Goal: Communication & Community: Answer question/provide support

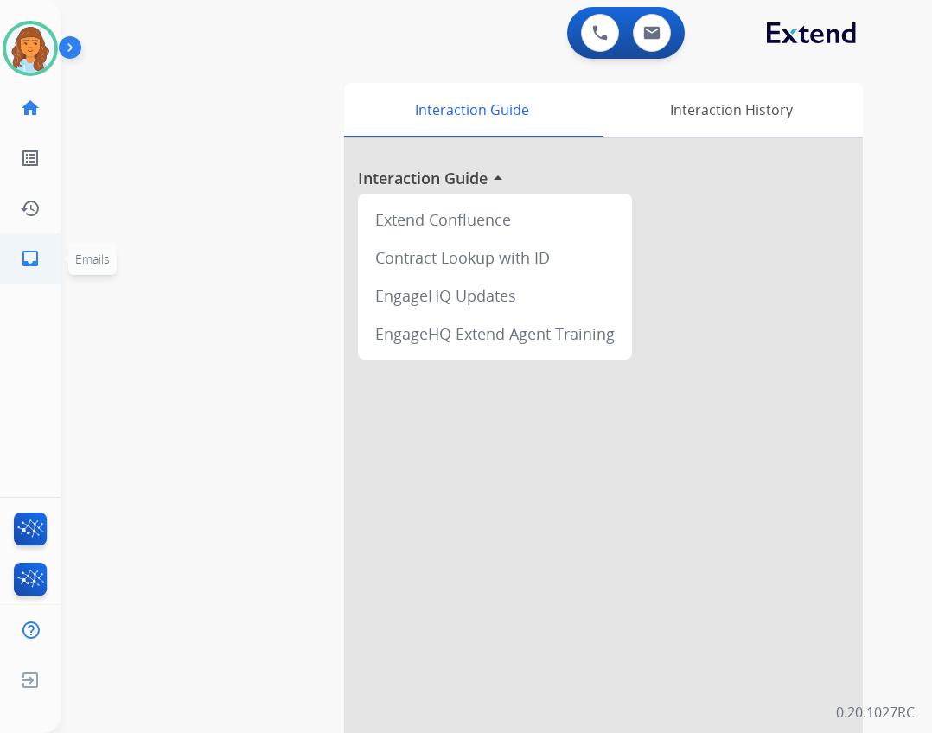
click at [33, 246] on link "inbox Emails" at bounding box center [30, 258] width 48 height 48
select select "**********"
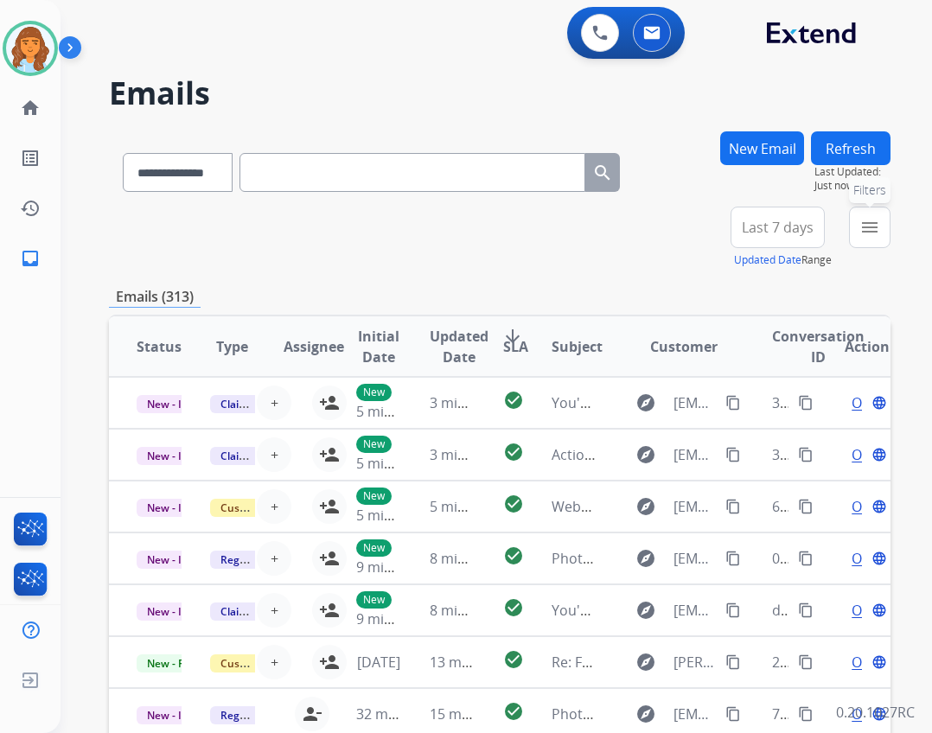
click at [856, 237] on button "menu Filters" at bounding box center [869, 227] width 41 height 41
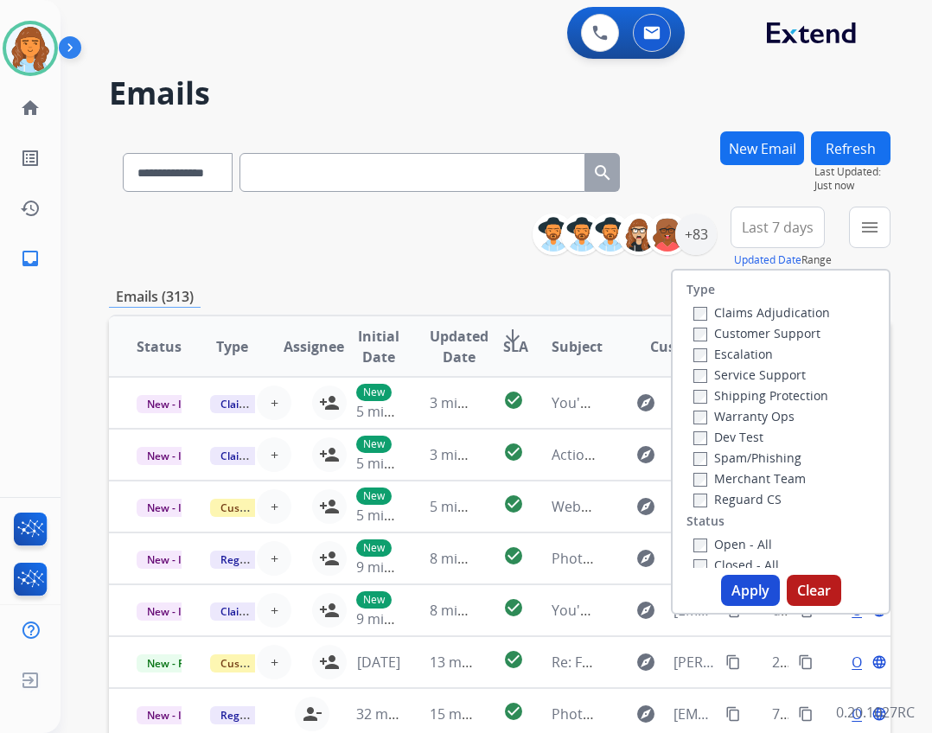
click at [750, 499] on label "Reguard CS" at bounding box center [737, 499] width 88 height 16
click at [724, 398] on label "Shipping Protection" at bounding box center [760, 395] width 135 height 16
click at [795, 334] on label "Customer Support" at bounding box center [756, 333] width 127 height 16
click at [743, 541] on label "Open - All" at bounding box center [732, 544] width 79 height 16
click at [757, 590] on button "Apply" at bounding box center [750, 590] width 59 height 31
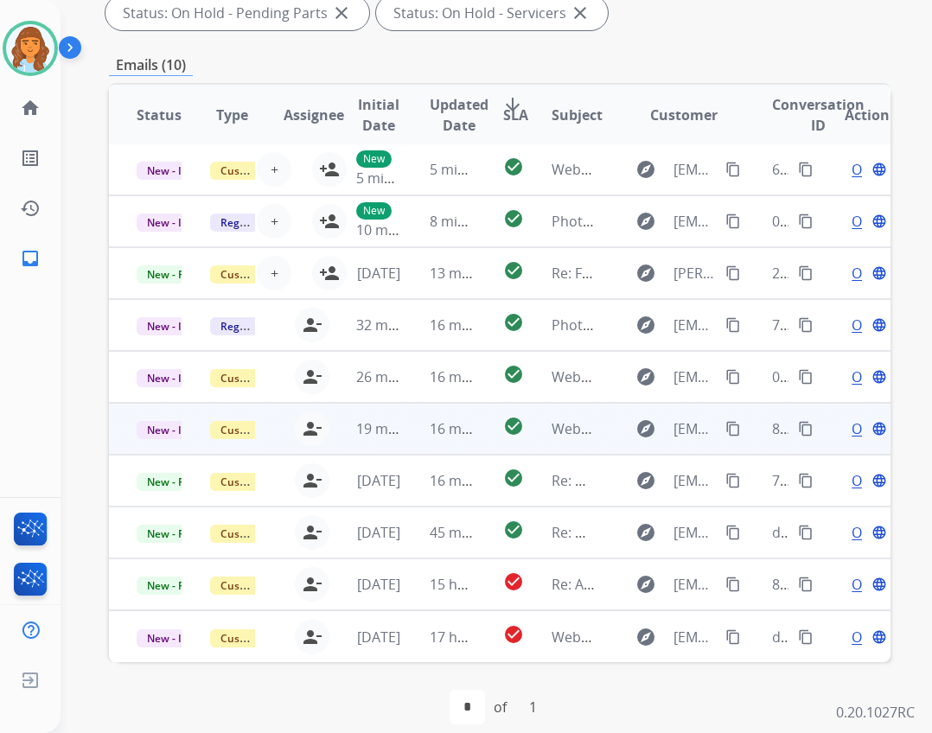
scroll to position [417, 0]
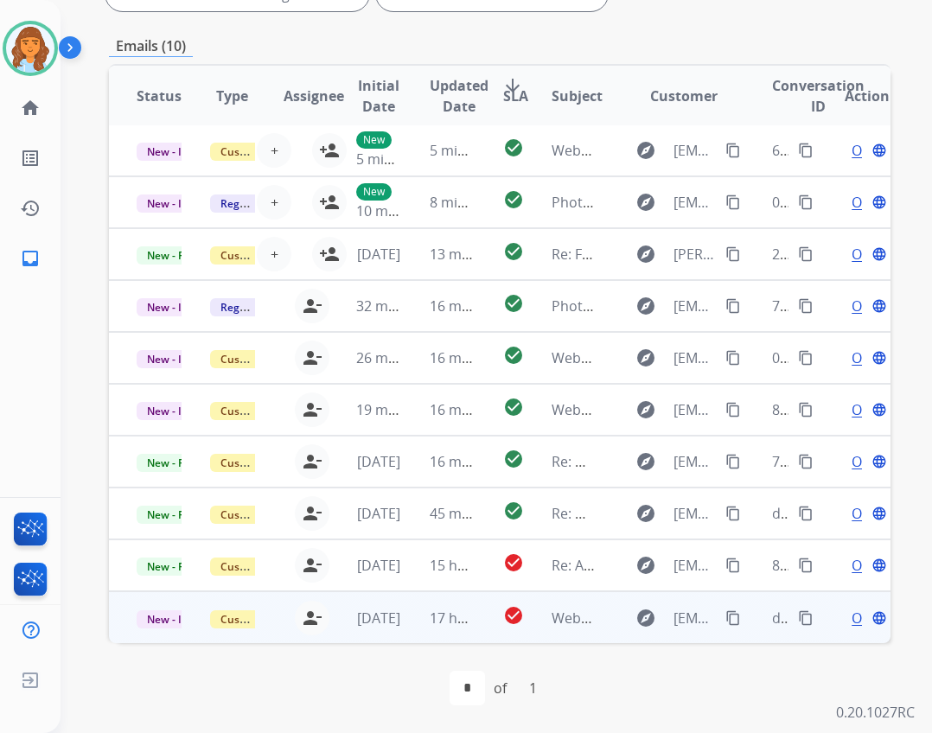
click at [526, 613] on td "Webform from [EMAIL_ADDRESS][DOMAIN_NAME] on [DATE]" at bounding box center [560, 617] width 73 height 52
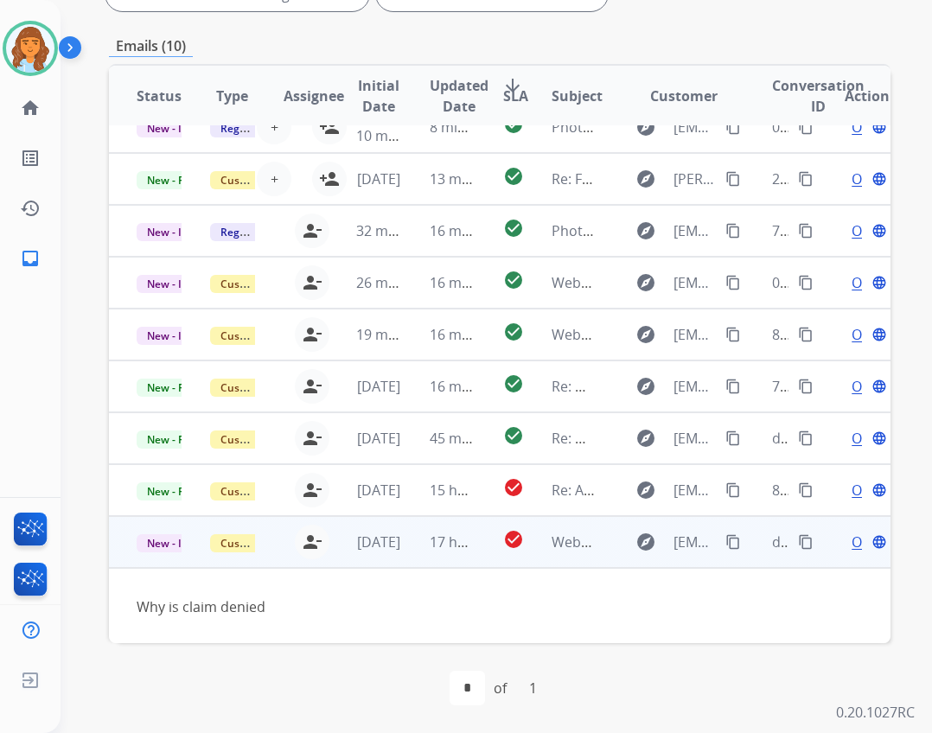
scroll to position [79, 0]
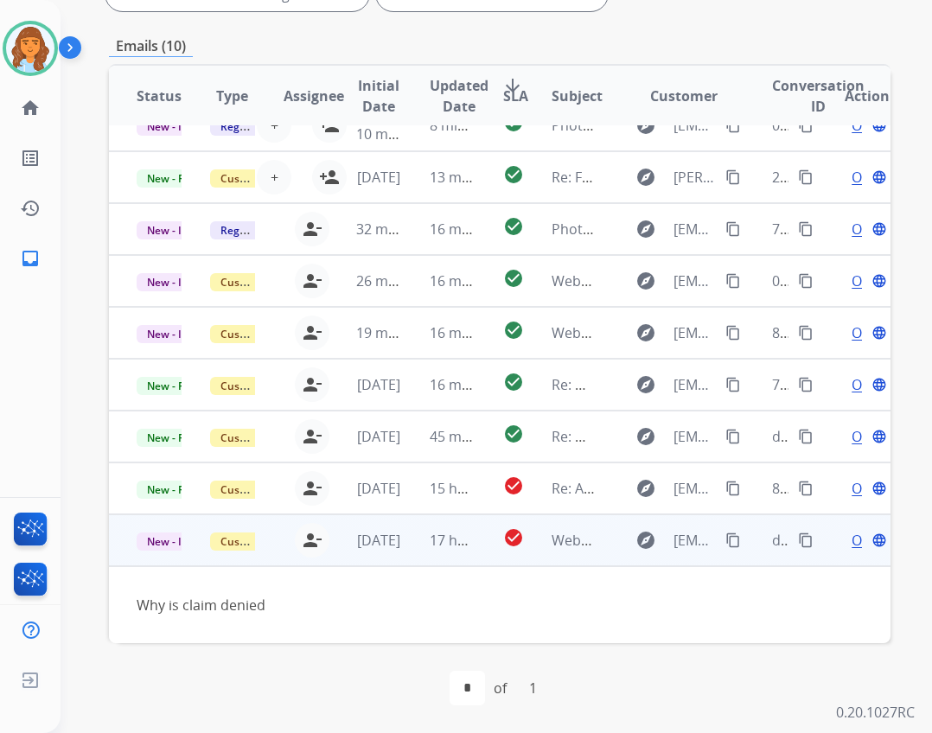
click at [725, 536] on mat-icon "content_copy" at bounding box center [733, 541] width 16 height 16
click at [852, 544] on span "Open" at bounding box center [869, 540] width 35 height 21
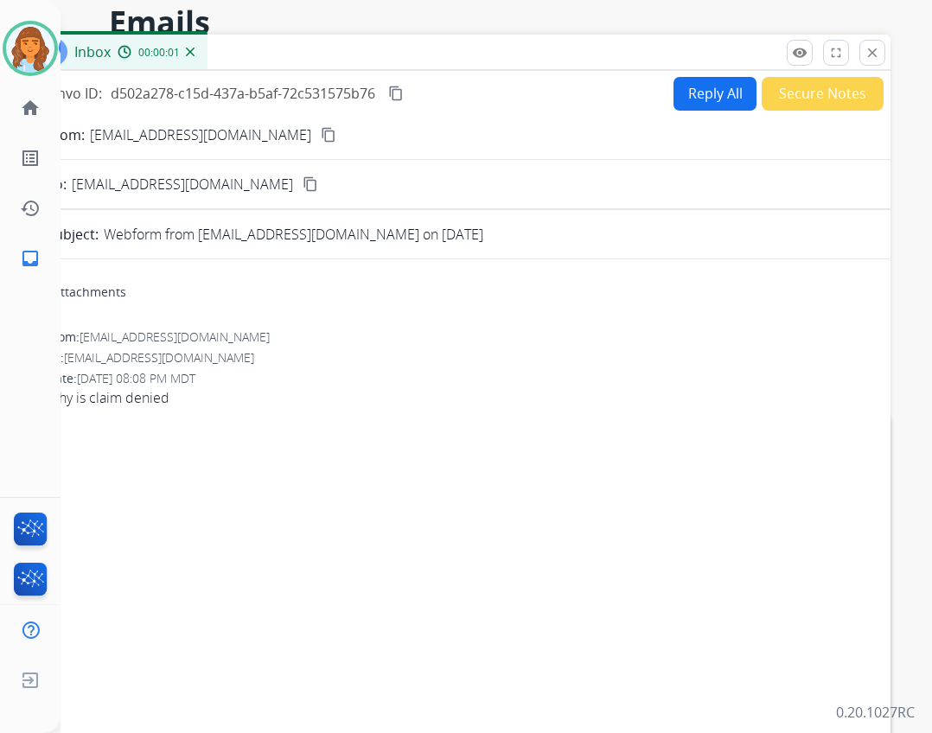
scroll to position [0, 0]
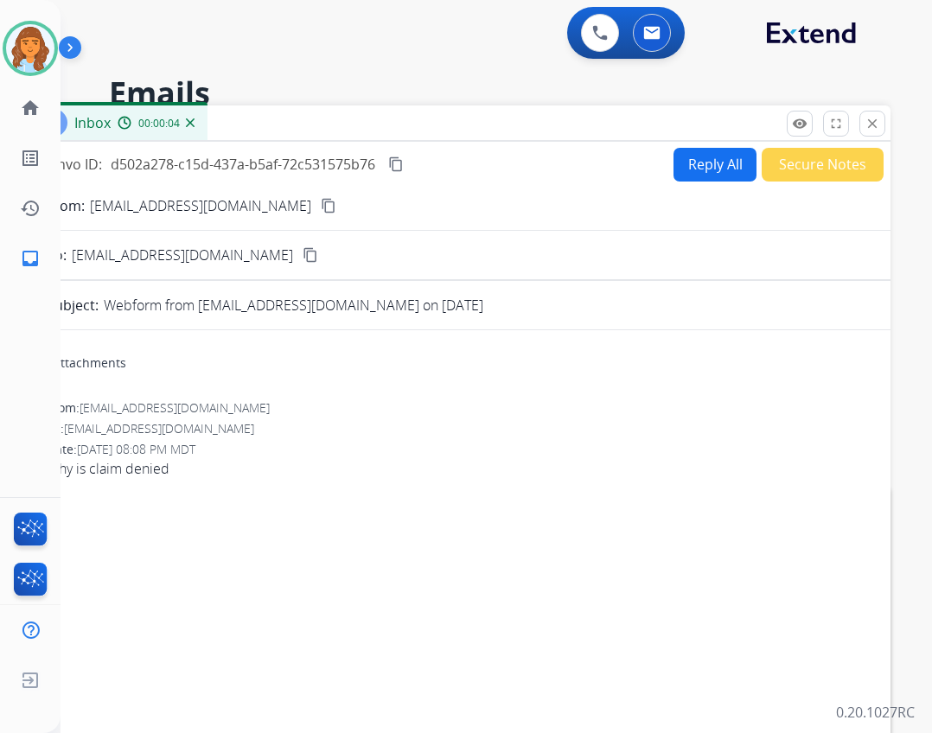
click at [680, 163] on button "Reply All" at bounding box center [714, 165] width 83 height 34
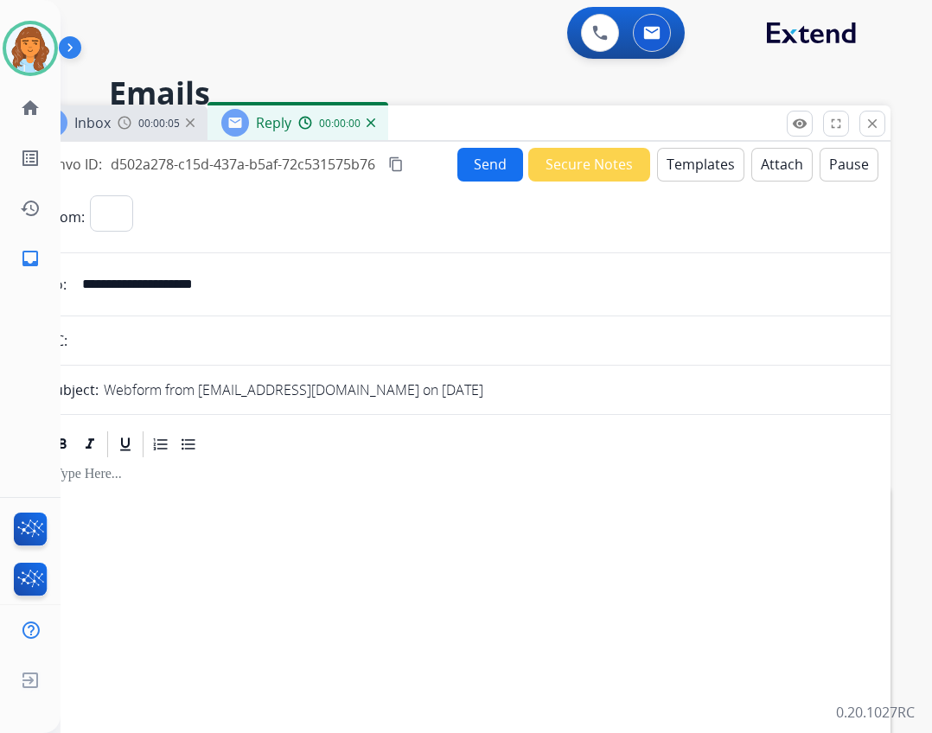
select select "**********"
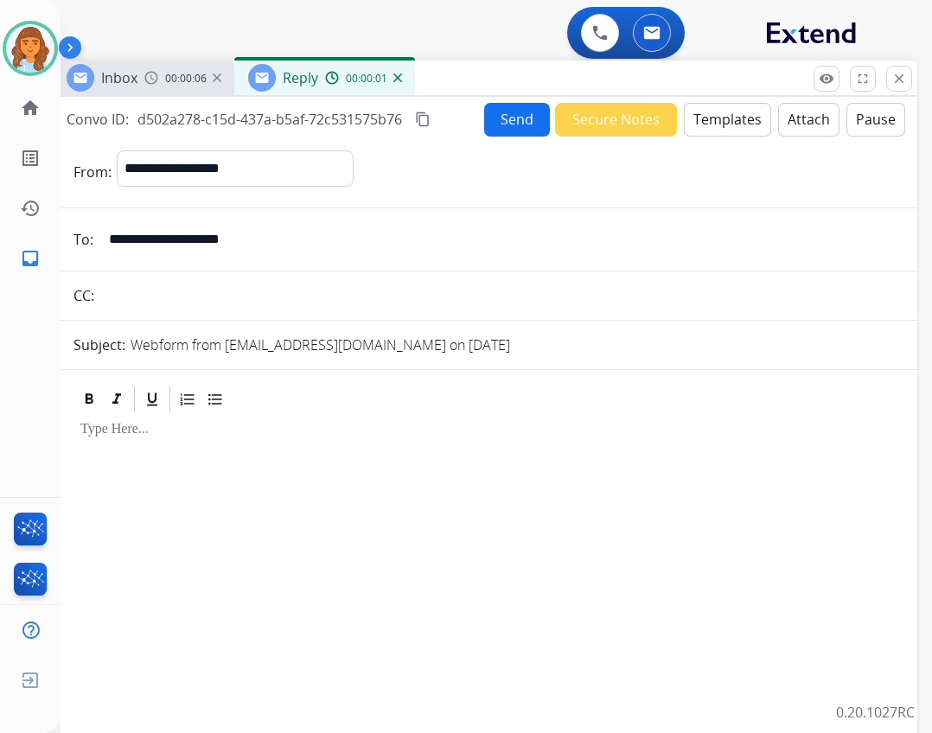
drag, startPoint x: 660, startPoint y: 113, endPoint x: 699, endPoint y: 35, distance: 87.0
click at [699, 61] on div "Inbox 00:00:06 Reply 00:00:01" at bounding box center [485, 79] width 865 height 36
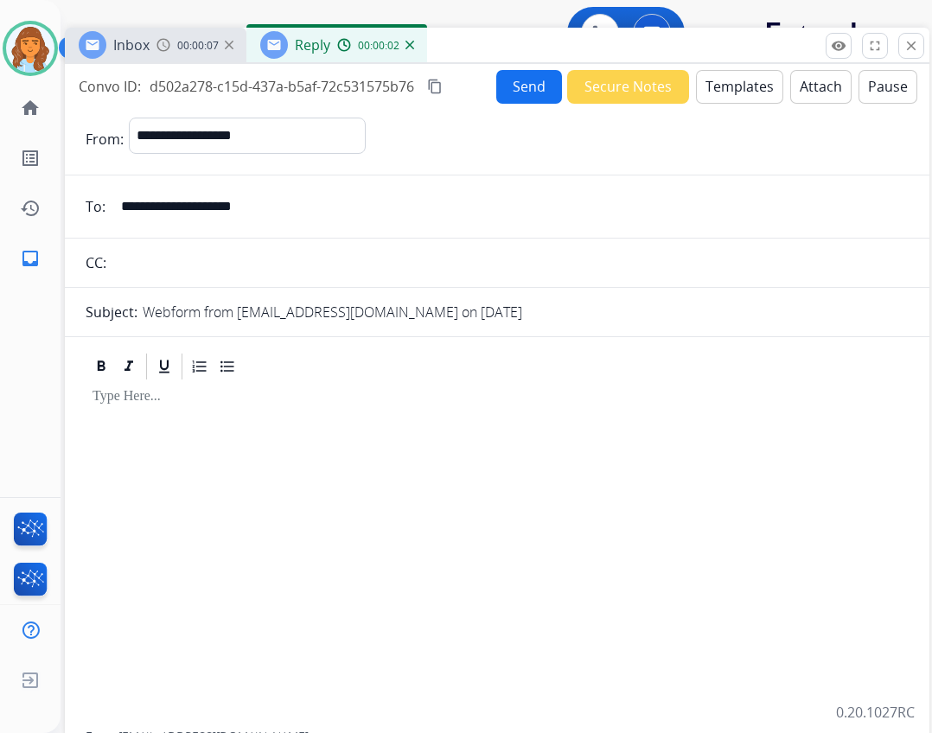
click at [724, 100] on button "Templates" at bounding box center [739, 87] width 87 height 34
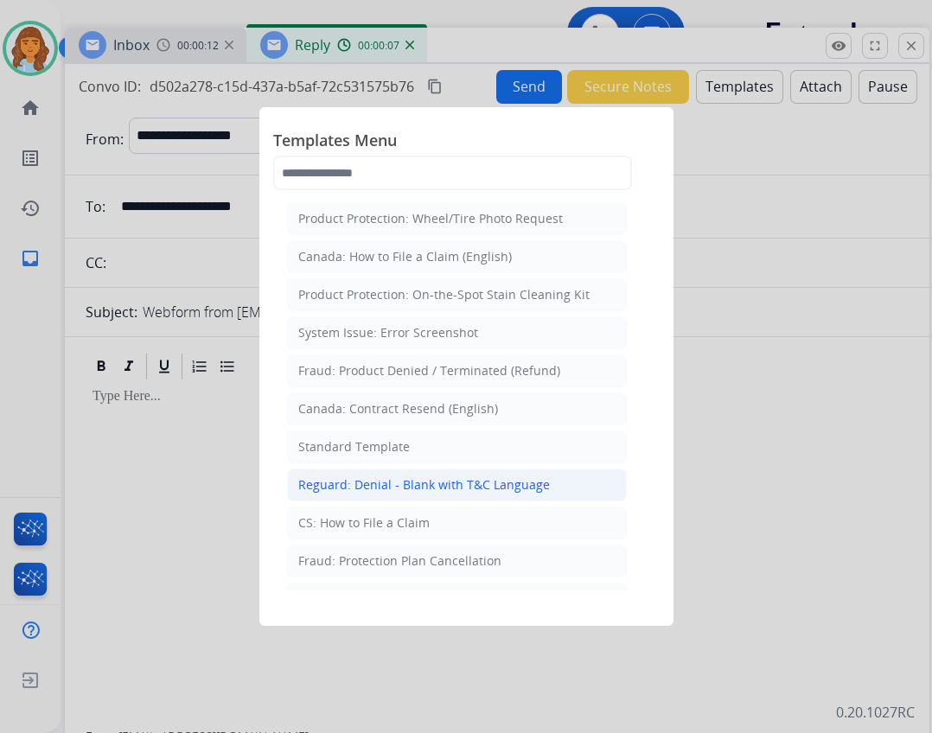
click at [411, 495] on li "Reguard: Denial - Blank with T&C Language" at bounding box center [457, 485] width 340 height 33
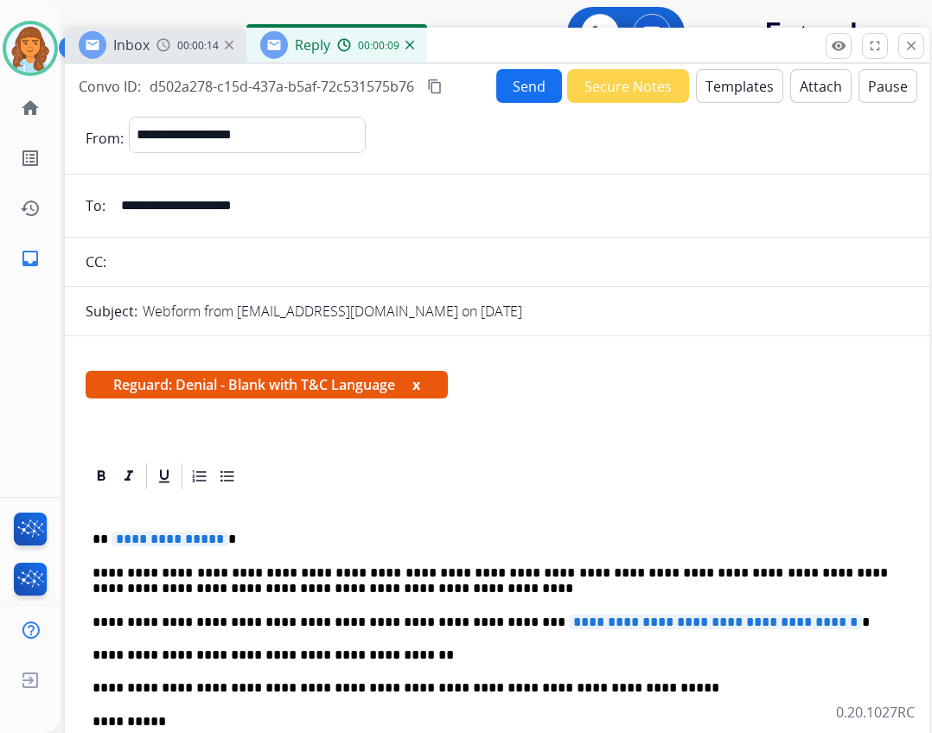
drag, startPoint x: 109, startPoint y: 543, endPoint x: 122, endPoint y: 542, distance: 13.0
click at [111, 543] on p "**********" at bounding box center [490, 540] width 795 height 16
click at [175, 537] on span "**********" at bounding box center [166, 539] width 117 height 15
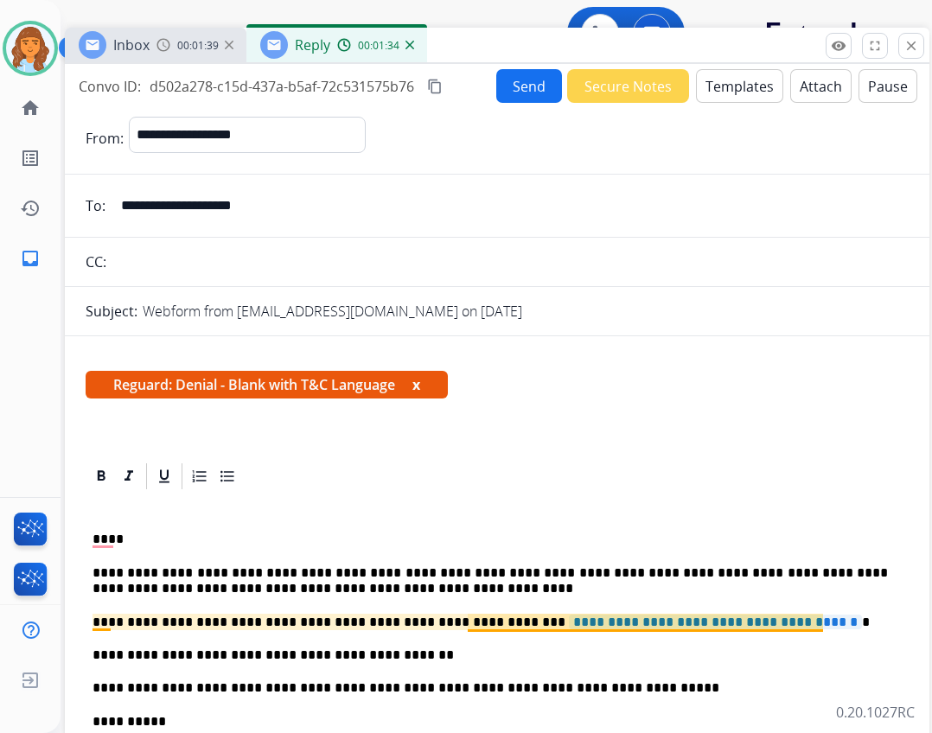
click at [569, 618] on span "**********" at bounding box center [715, 622] width 293 height 15
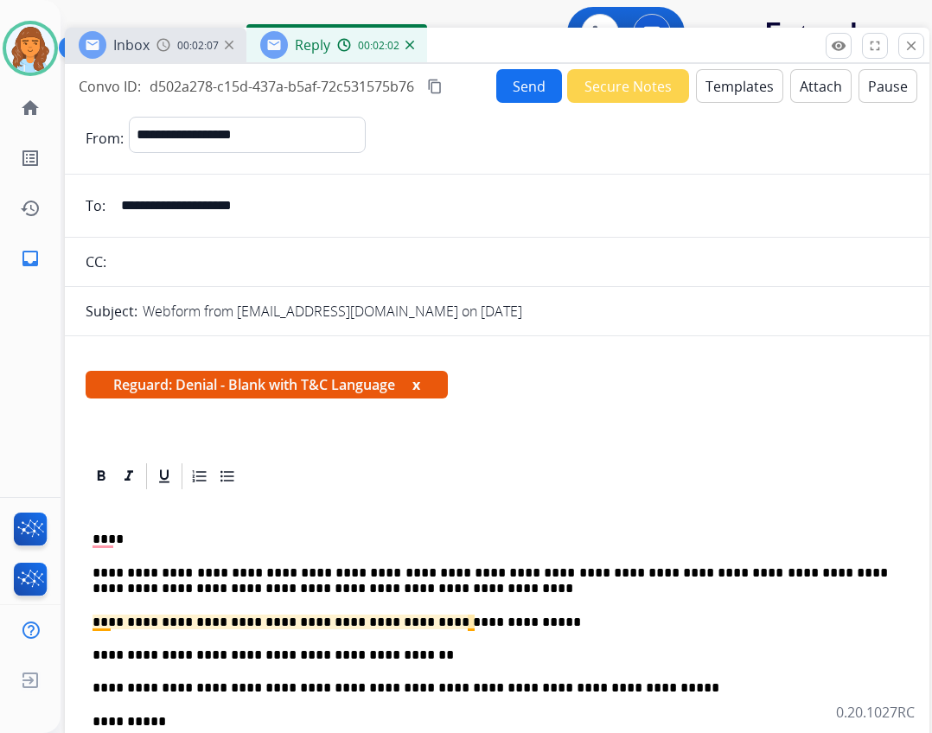
click at [469, 620] on p "**********" at bounding box center [490, 623] width 795 height 16
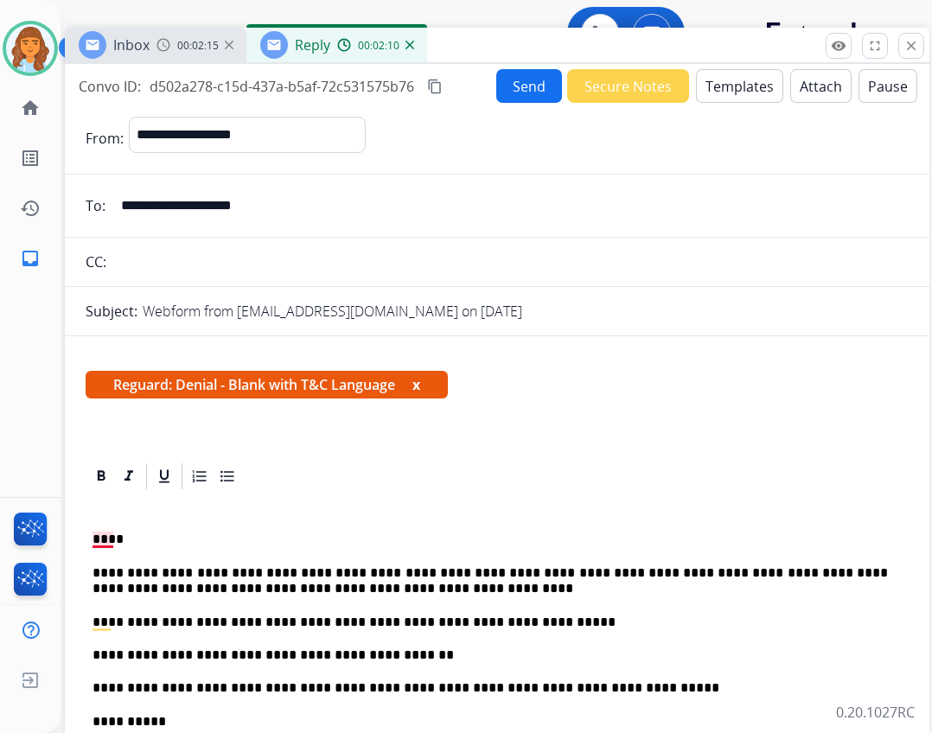
click at [107, 539] on p "****" at bounding box center [490, 540] width 795 height 16
click at [104, 539] on p "***" at bounding box center [490, 540] width 795 height 16
click at [110, 538] on p "***" at bounding box center [490, 540] width 795 height 16
click at [108, 539] on p "***" at bounding box center [490, 540] width 795 height 16
click at [531, 95] on button "Send" at bounding box center [529, 86] width 66 height 34
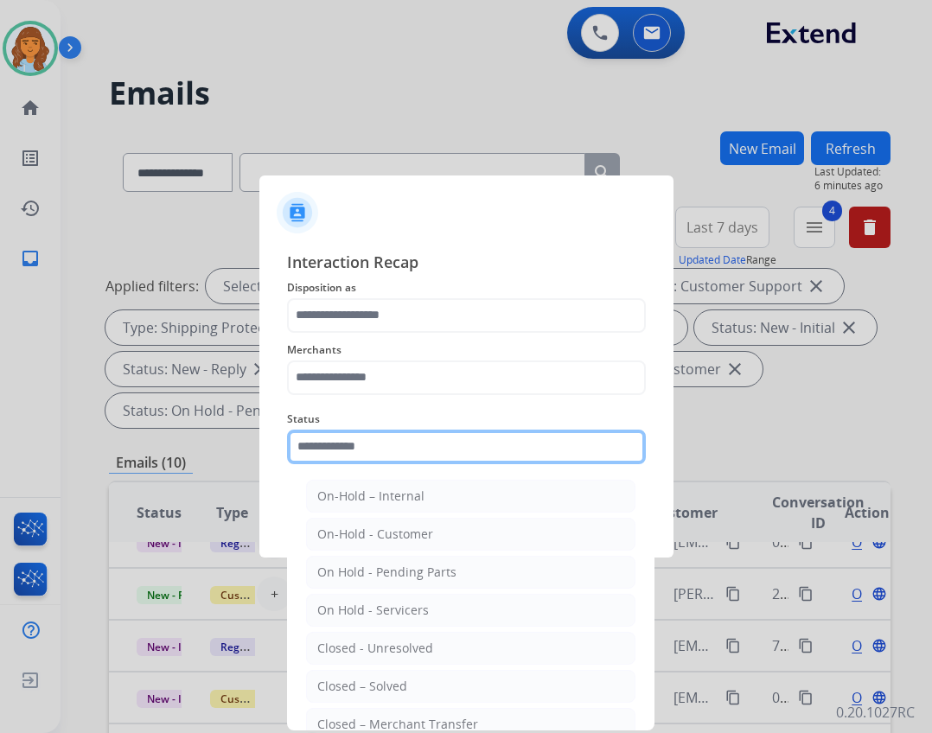
drag, startPoint x: 499, startPoint y: 456, endPoint x: 501, endPoint y: 448, distance: 8.8
click at [495, 459] on input "text" at bounding box center [466, 447] width 359 height 35
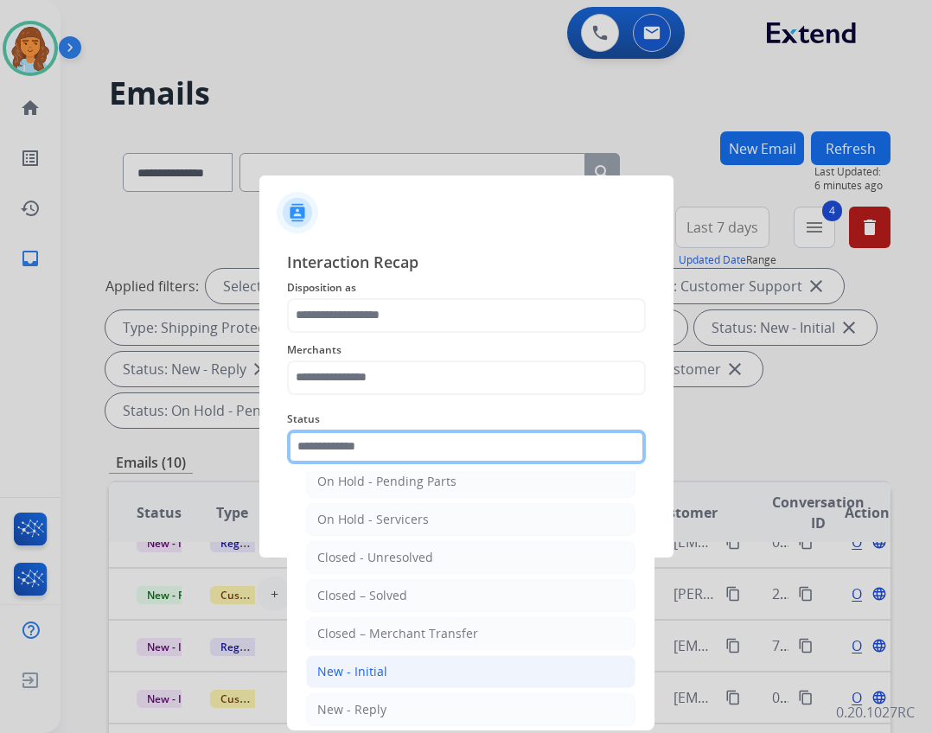
scroll to position [104, 0]
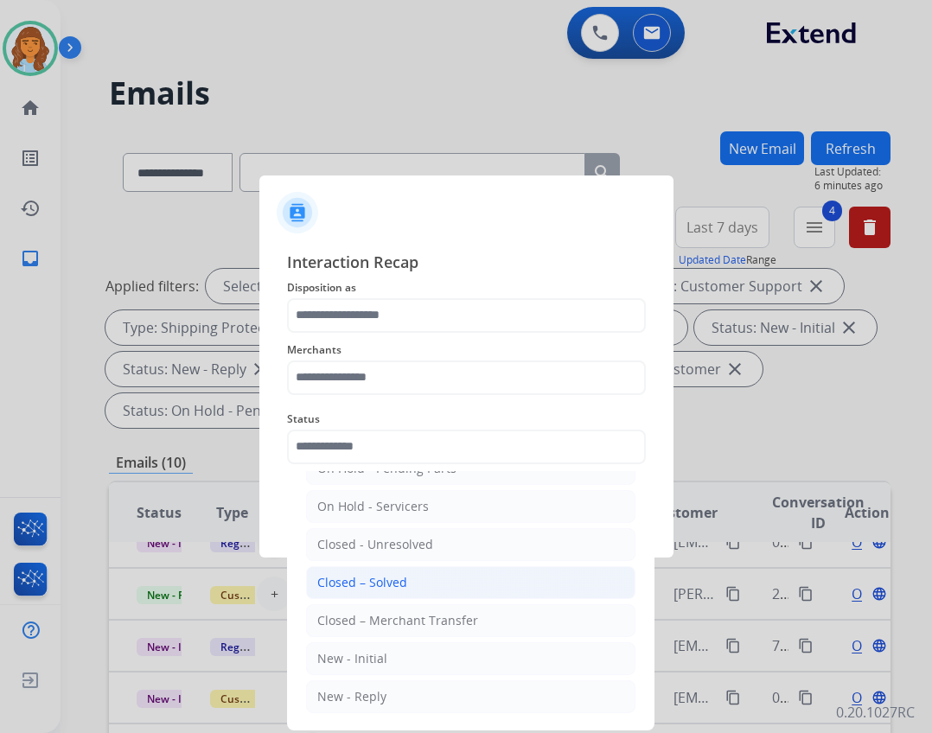
click at [360, 582] on div "Closed – Solved" at bounding box center [362, 582] width 90 height 17
type input "**********"
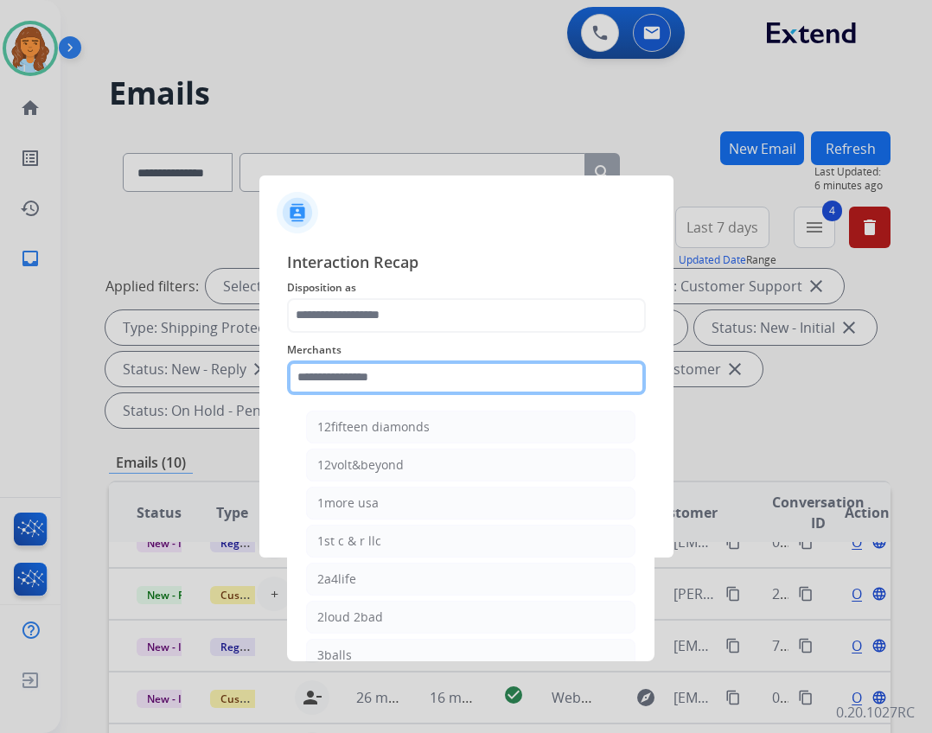
click at [318, 382] on input "text" at bounding box center [466, 378] width 359 height 35
click at [323, 394] on input "text" at bounding box center [466, 378] width 359 height 35
click at [327, 377] on input "text" at bounding box center [466, 378] width 359 height 35
click at [317, 370] on input "text" at bounding box center [466, 378] width 359 height 35
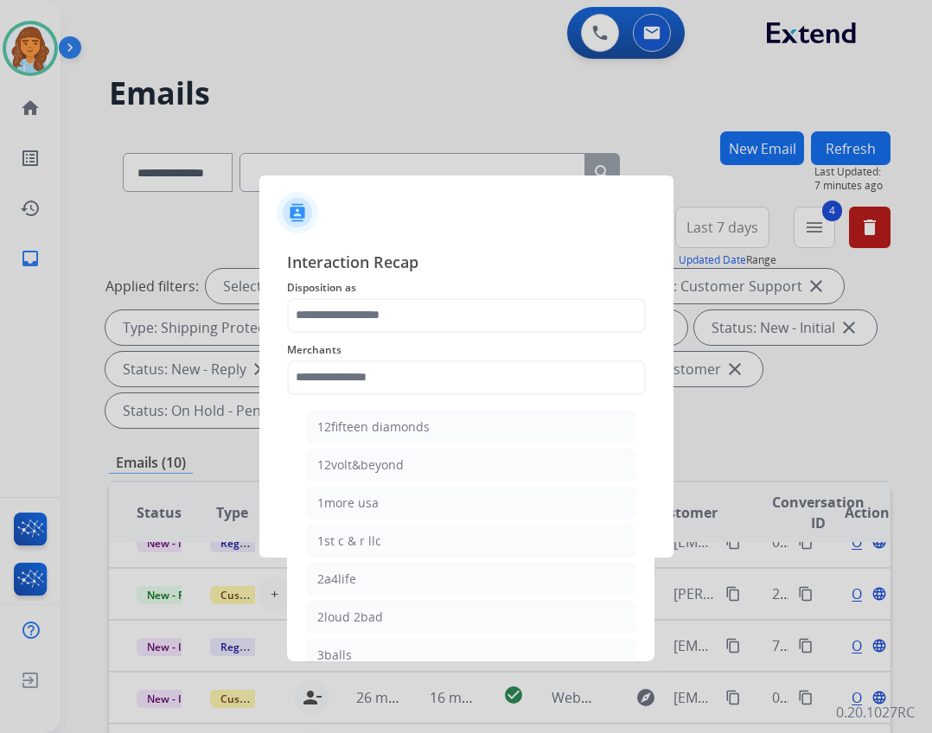
click at [371, 358] on span "Merchants" at bounding box center [466, 350] width 359 height 21
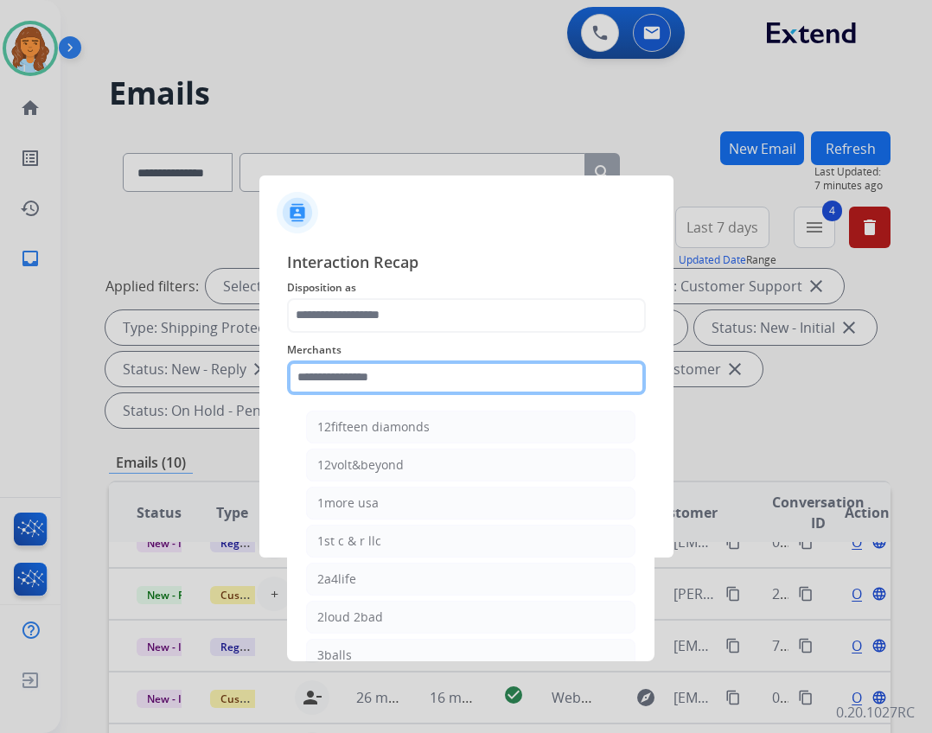
click at [363, 368] on input "text" at bounding box center [466, 378] width 359 height 35
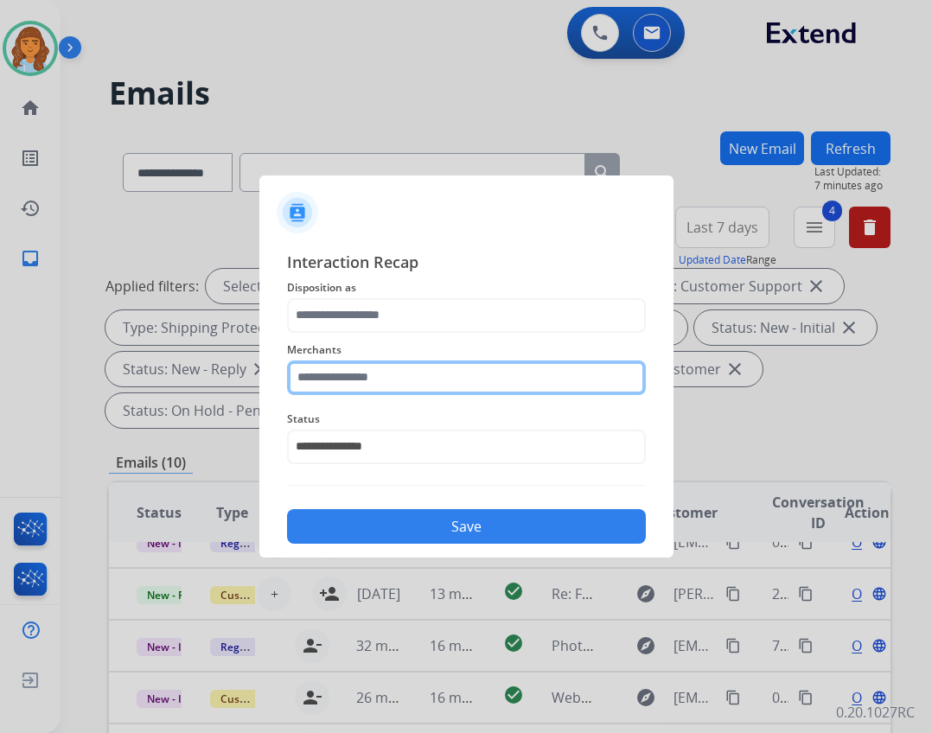
click at [364, 373] on input "text" at bounding box center [466, 378] width 359 height 35
type input "*"
drag, startPoint x: 408, startPoint y: 377, endPoint x: 399, endPoint y: 382, distance: 10.8
click at [405, 378] on input "text" at bounding box center [466, 378] width 359 height 35
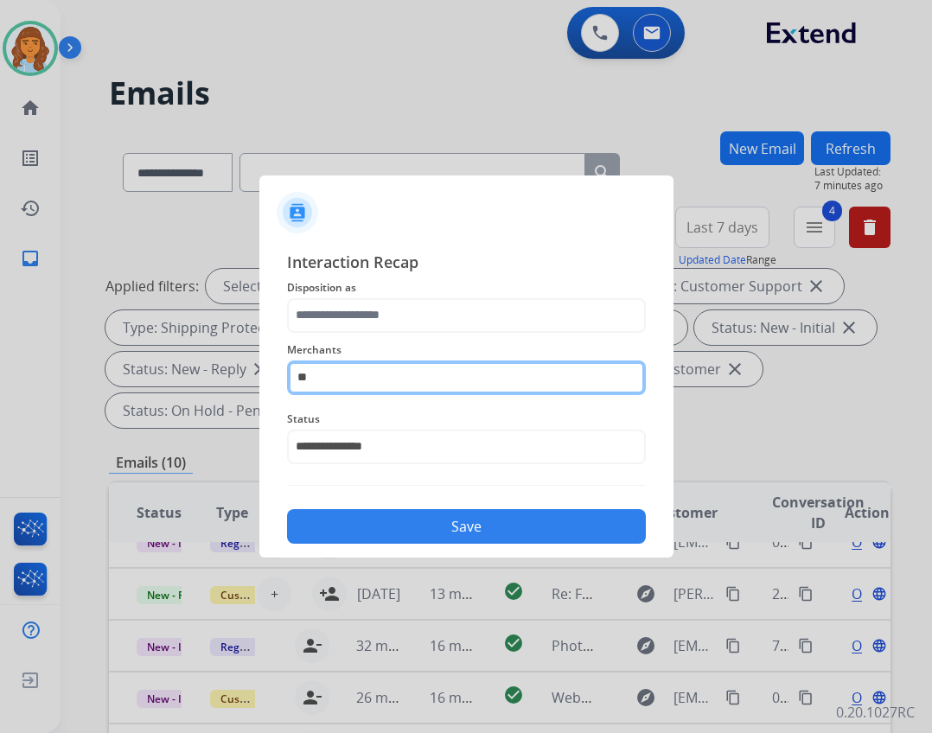
type input "*"
drag, startPoint x: 304, startPoint y: 369, endPoint x: 324, endPoint y: 311, distance: 61.2
click at [309, 367] on input "text" at bounding box center [466, 378] width 359 height 35
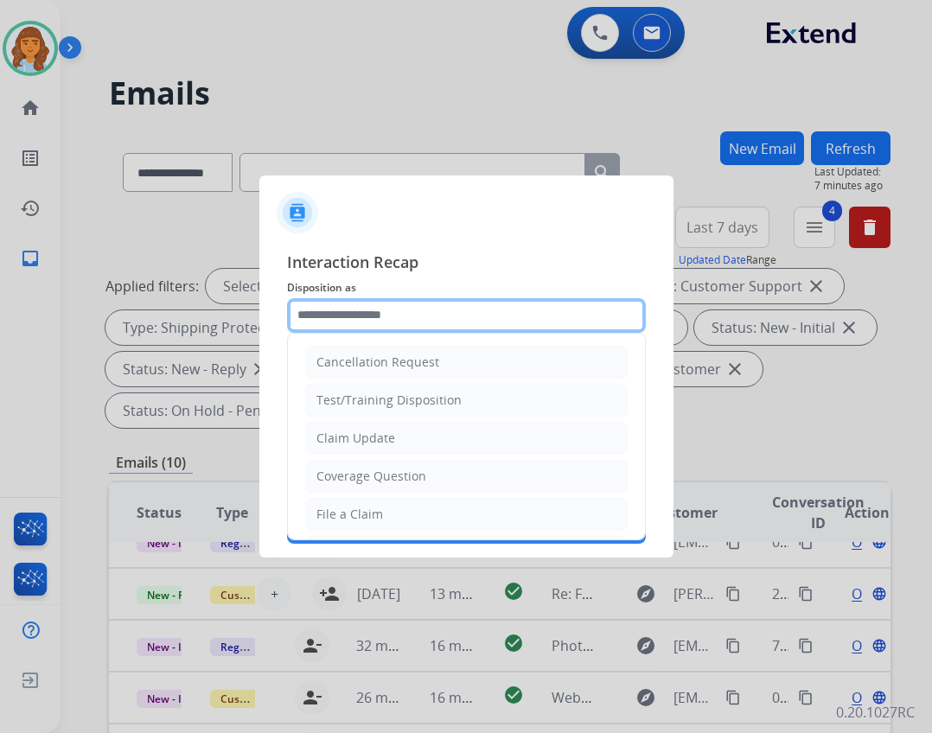
click at [327, 303] on input "text" at bounding box center [466, 315] width 359 height 35
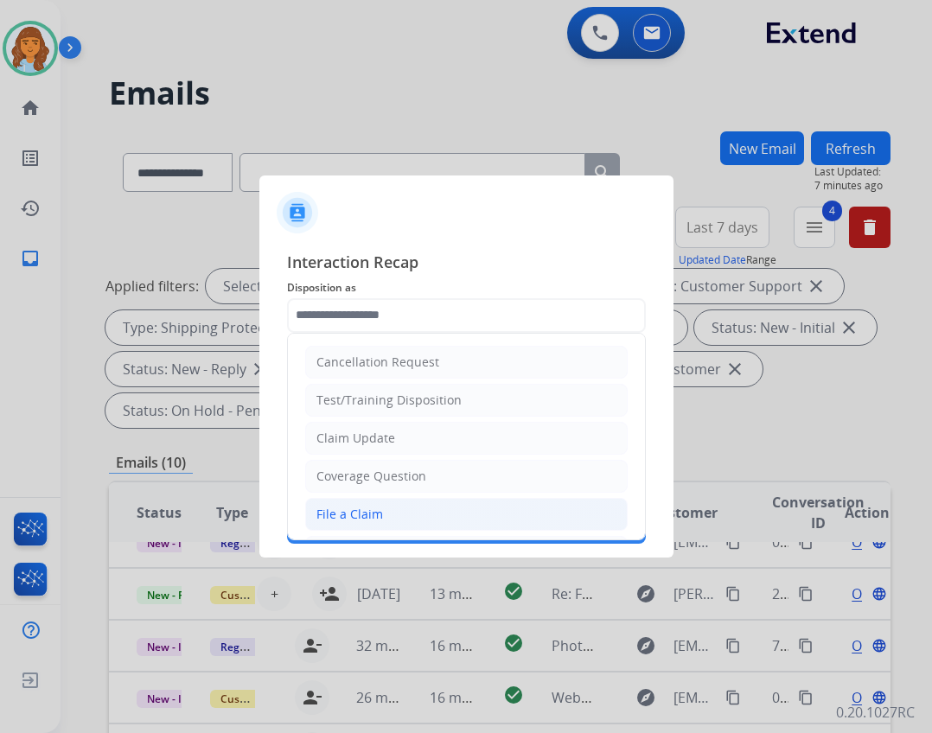
click at [482, 520] on li "File a Claim" at bounding box center [466, 514] width 322 height 33
type input "**********"
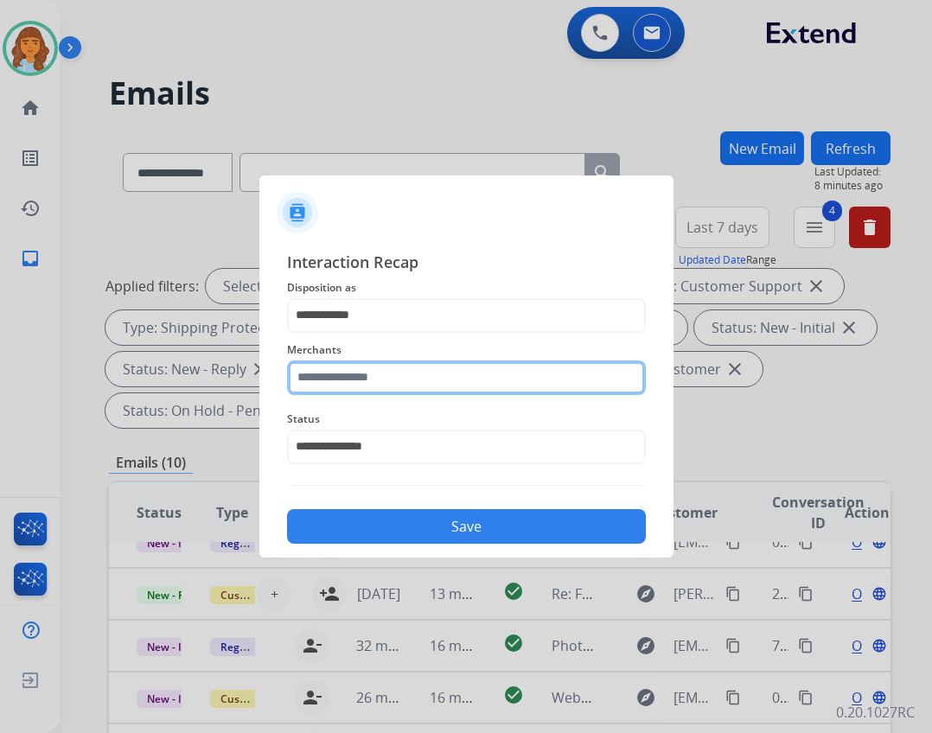
click at [537, 389] on input "text" at bounding box center [466, 378] width 359 height 35
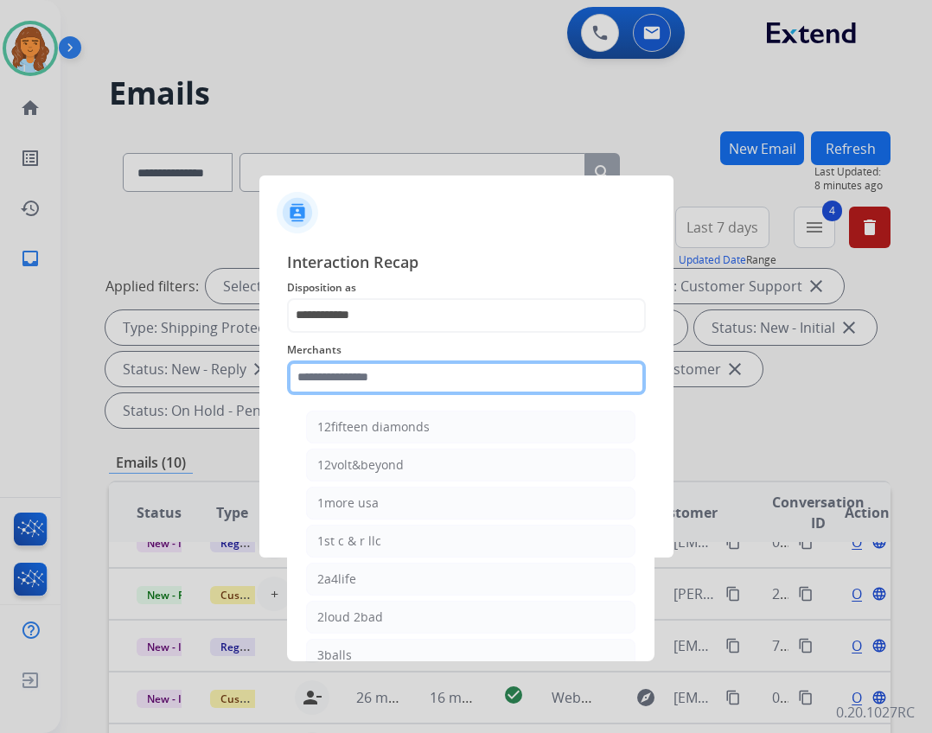
click at [378, 386] on input "text" at bounding box center [466, 378] width 359 height 35
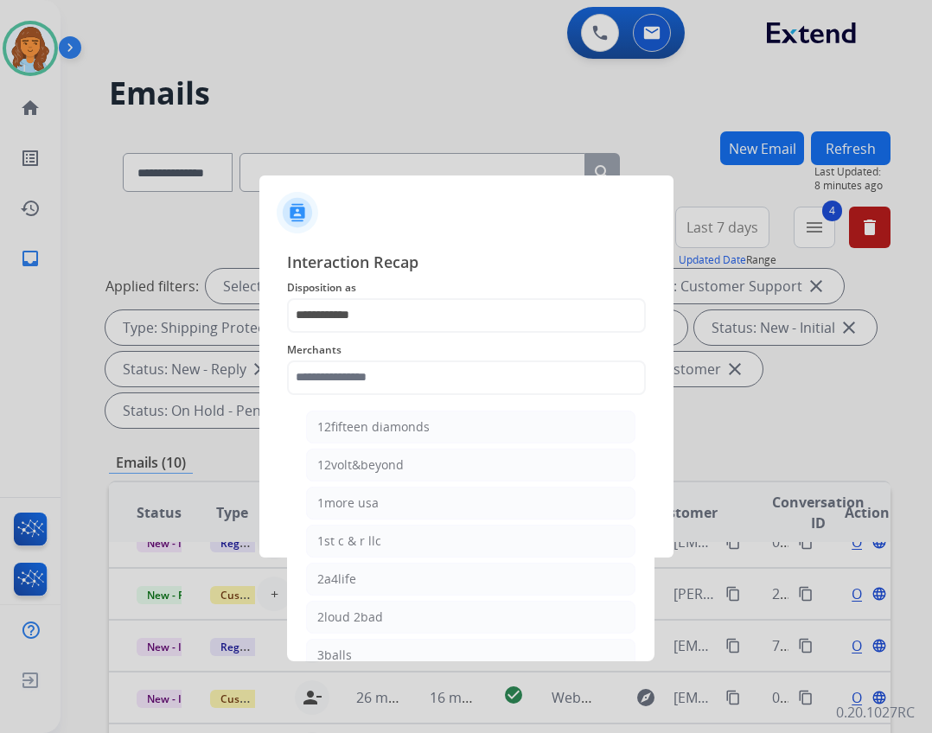
click at [346, 353] on span "Merchants" at bounding box center [466, 350] width 359 height 21
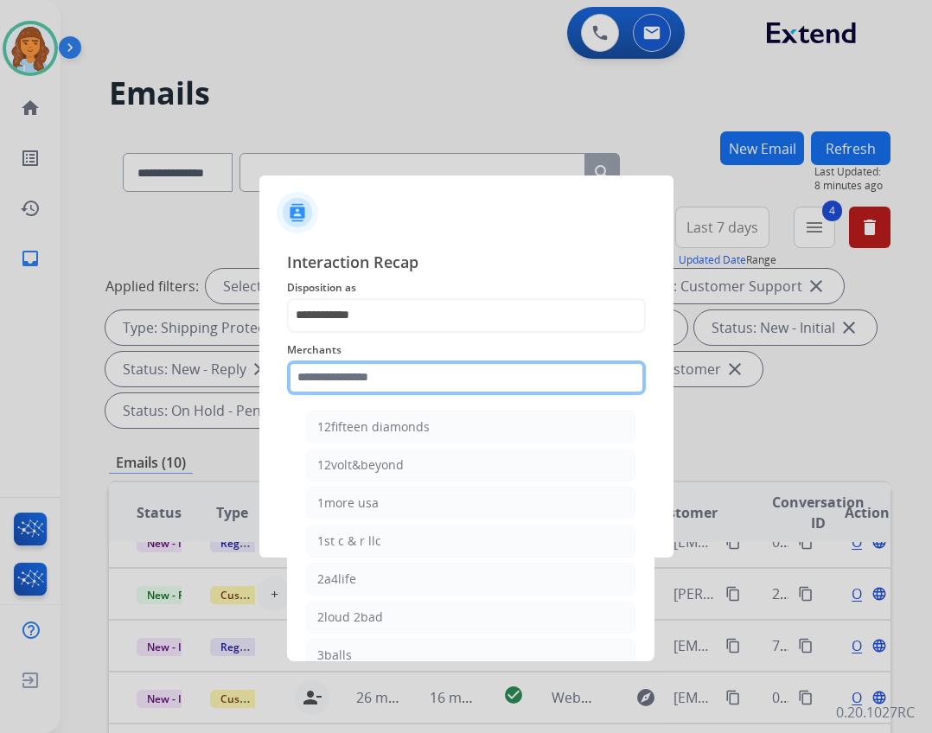
click at [356, 363] on input "text" at bounding box center [466, 378] width 359 height 35
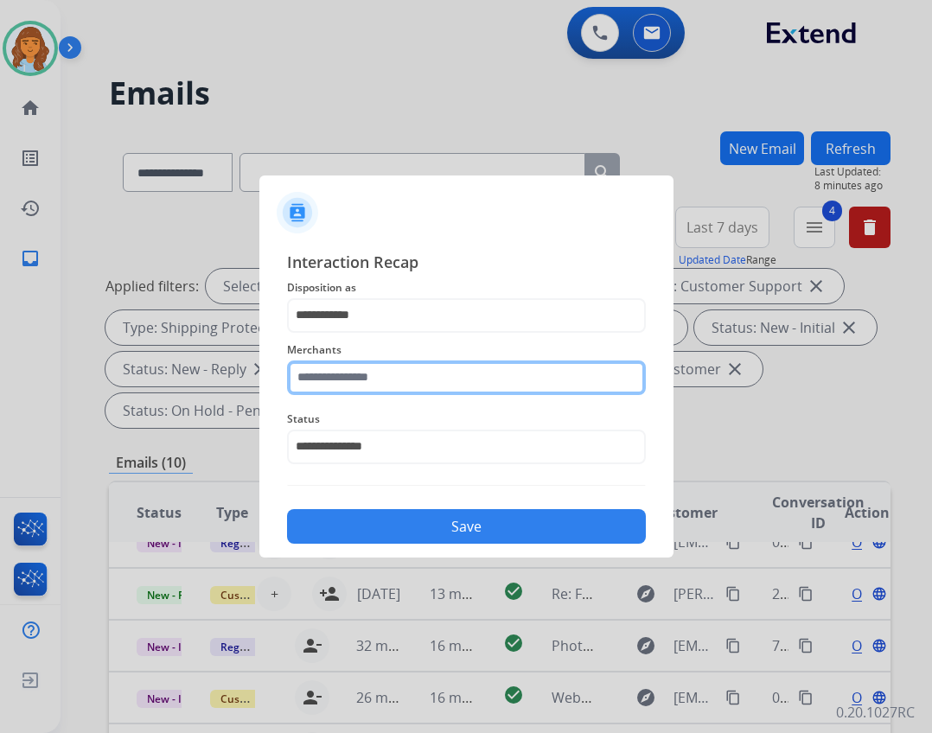
click at [410, 375] on input "text" at bounding box center [466, 378] width 359 height 35
type input "*"
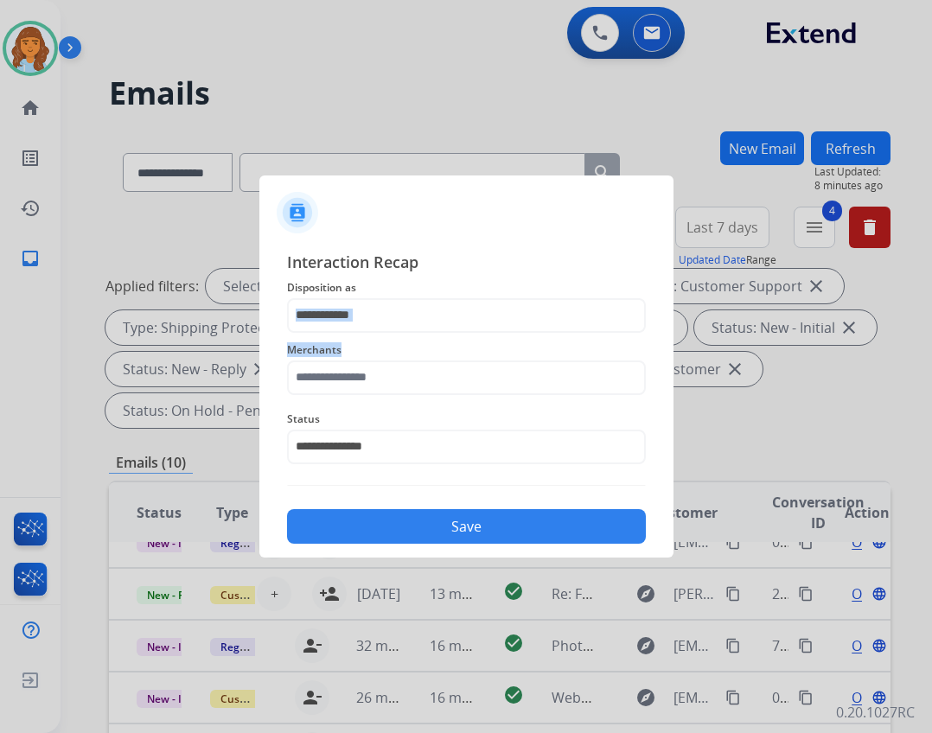
drag, startPoint x: 387, startPoint y: 330, endPoint x: 395, endPoint y: 318, distance: 14.4
click at [395, 320] on div "**********" at bounding box center [466, 397] width 359 height 295
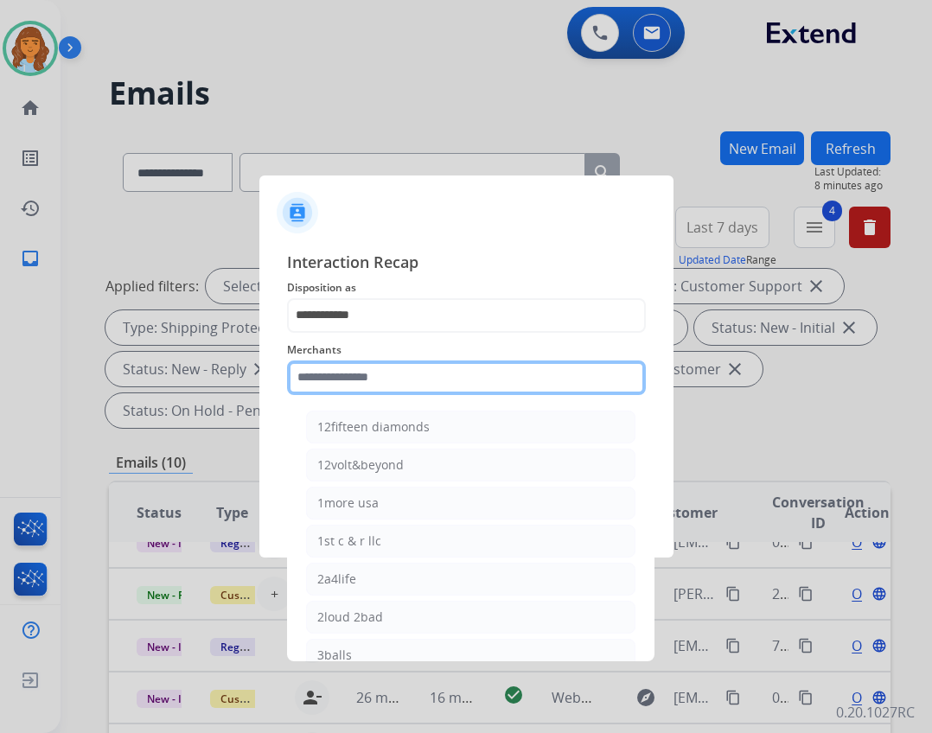
click at [387, 380] on input "text" at bounding box center [466, 378] width 359 height 35
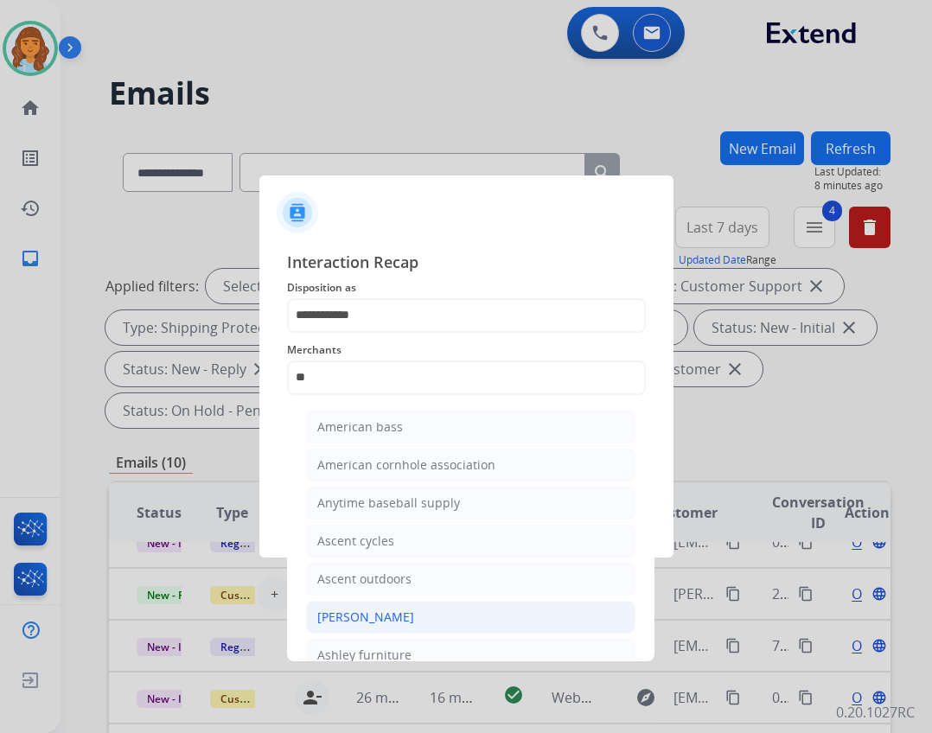
click at [330, 606] on li "[PERSON_NAME]" at bounding box center [470, 617] width 329 height 33
type input "**********"
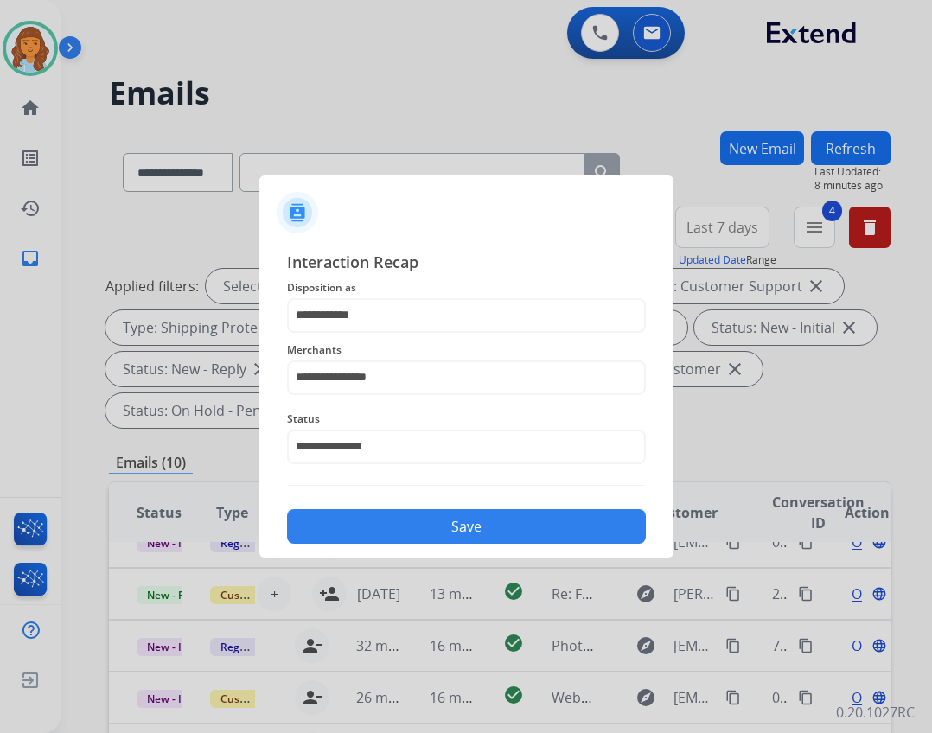
click at [399, 529] on button "Save" at bounding box center [466, 526] width 359 height 35
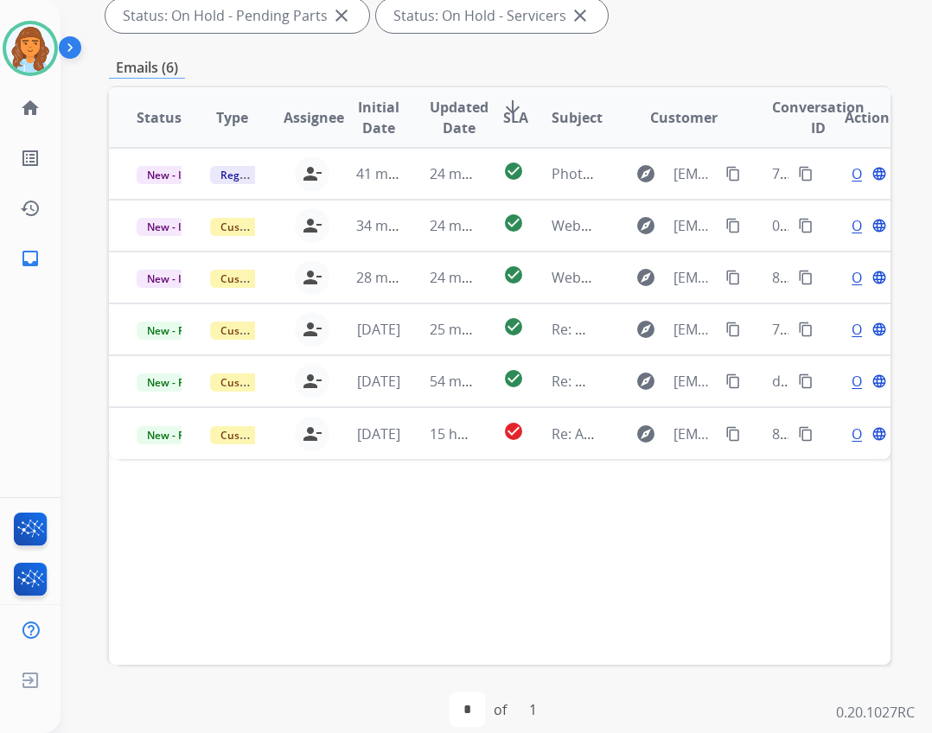
scroll to position [417, 0]
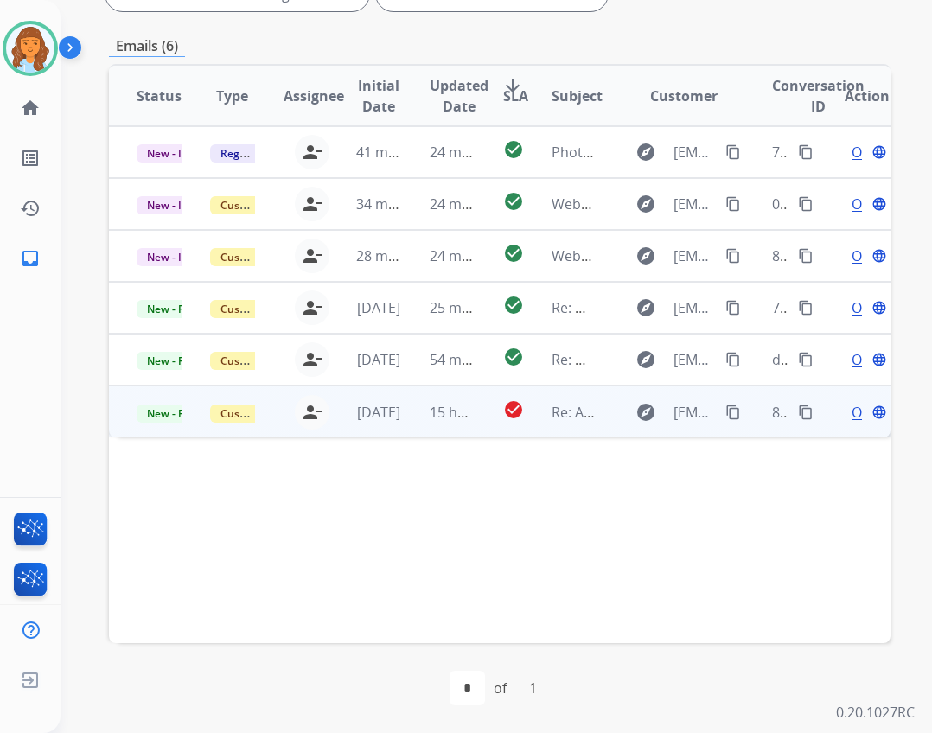
click at [494, 423] on td "check_circle" at bounding box center [499, 412] width 49 height 52
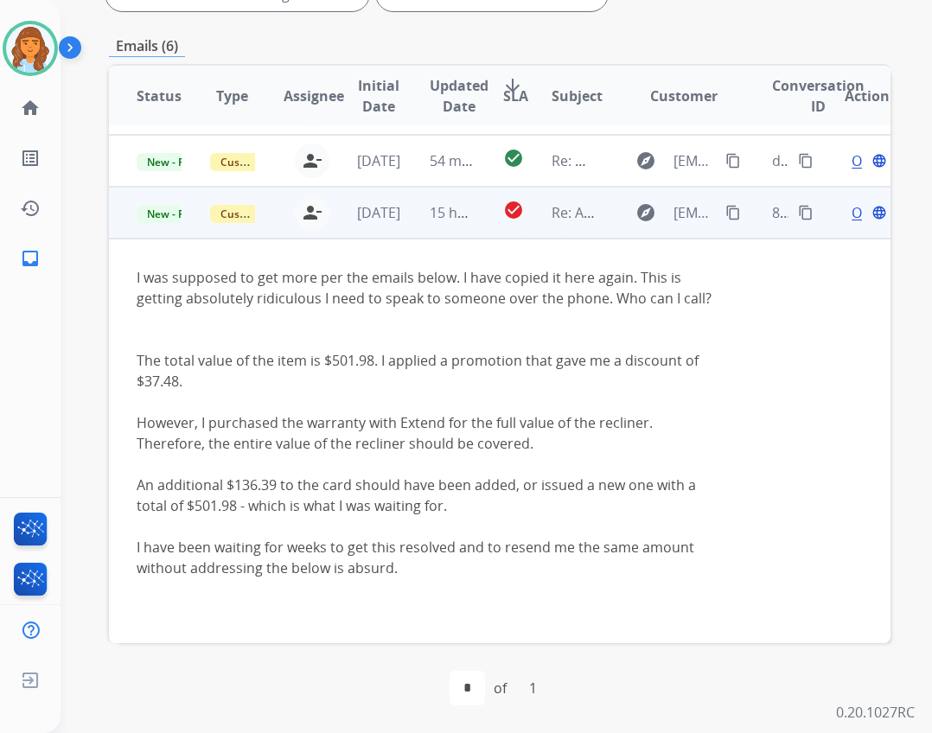
scroll to position [259, 0]
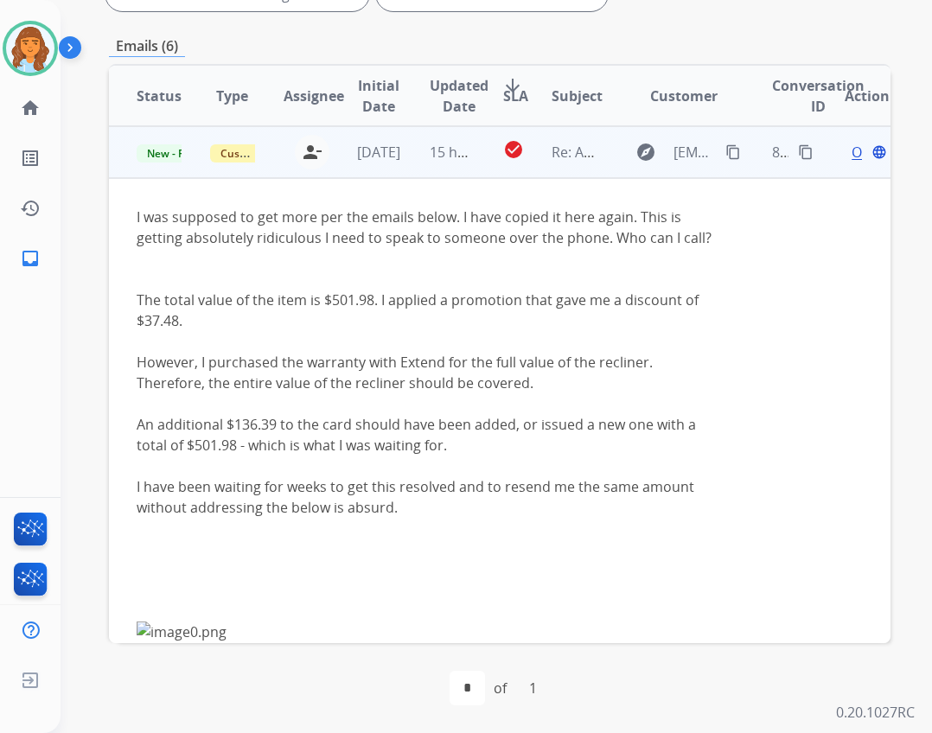
click at [848, 154] on div "Open language" at bounding box center [867, 152] width 45 height 21
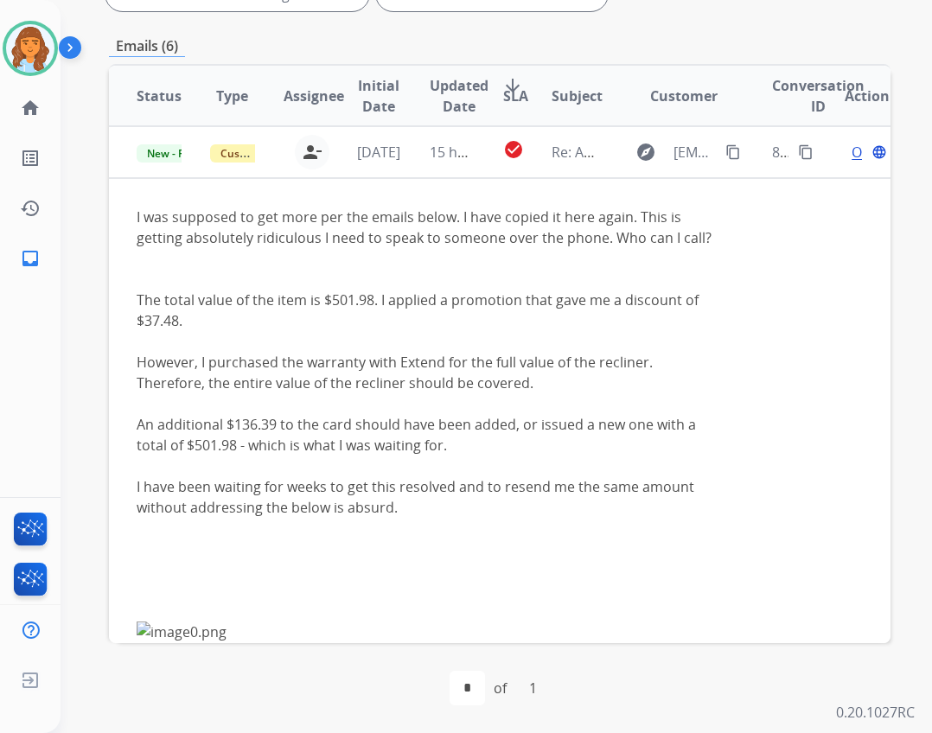
scroll to position [0, 0]
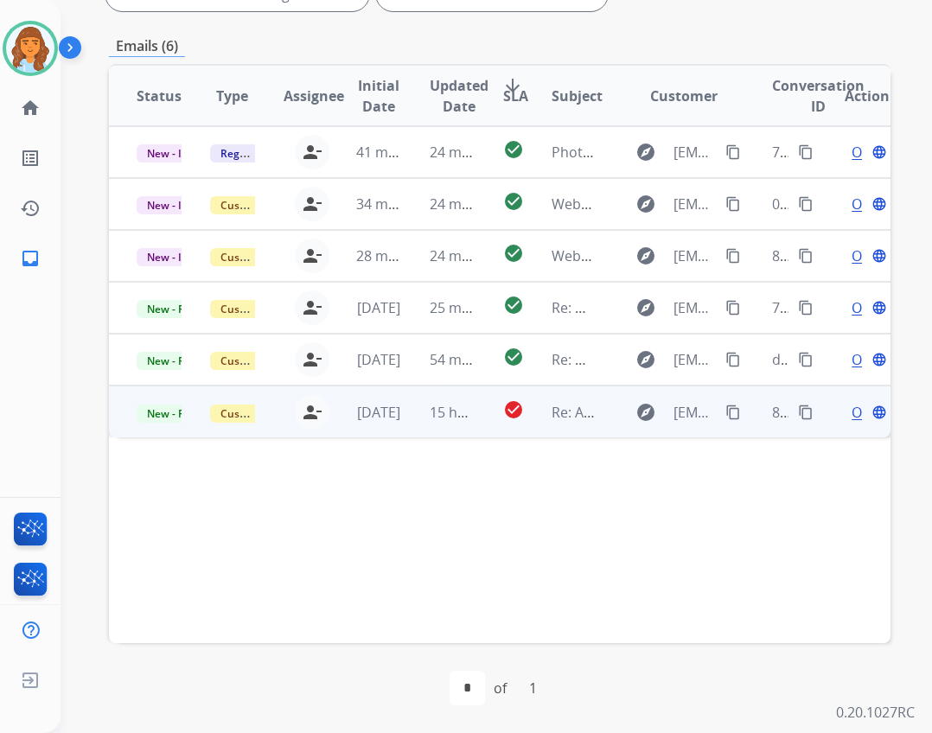
click at [845, 418] on div "Open language" at bounding box center [867, 412] width 45 height 21
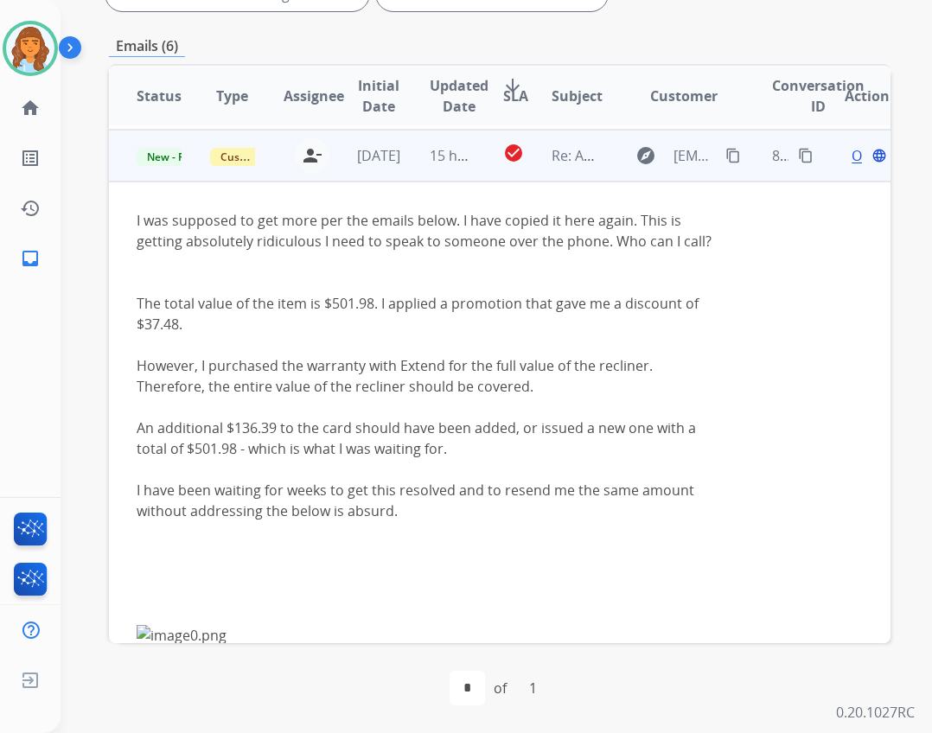
scroll to position [259, 0]
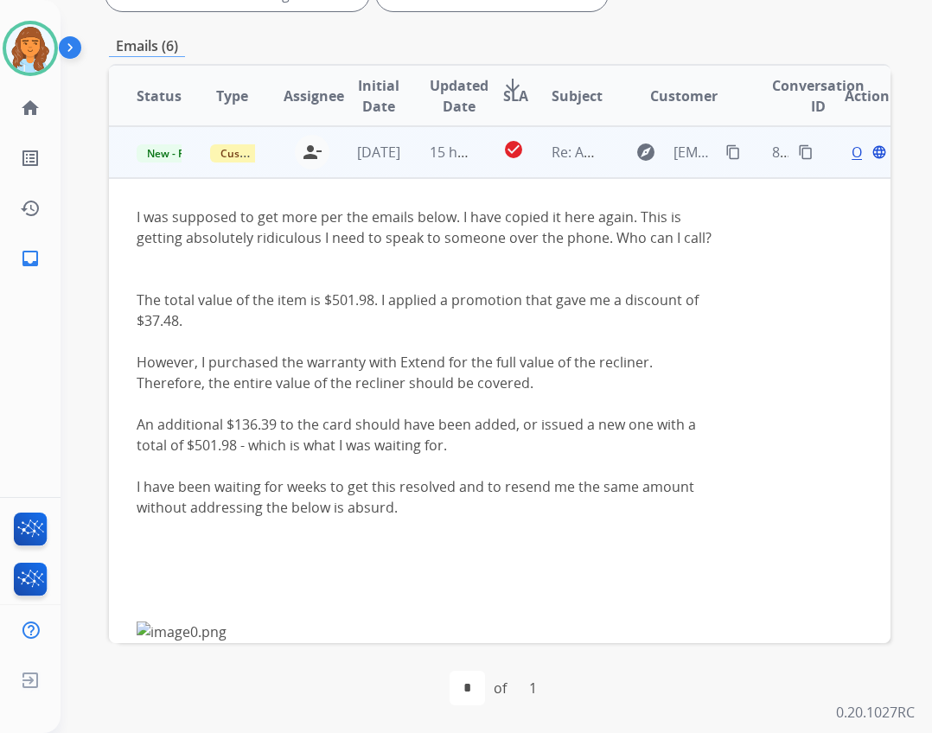
click at [852, 156] on span "Open" at bounding box center [869, 152] width 35 height 21
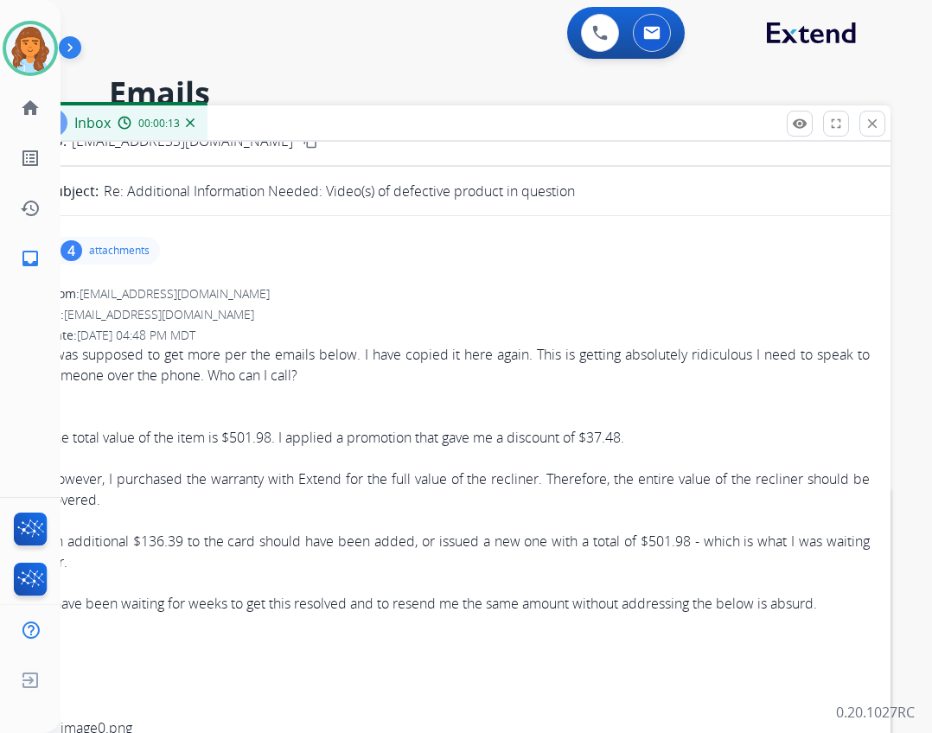
scroll to position [86, 0]
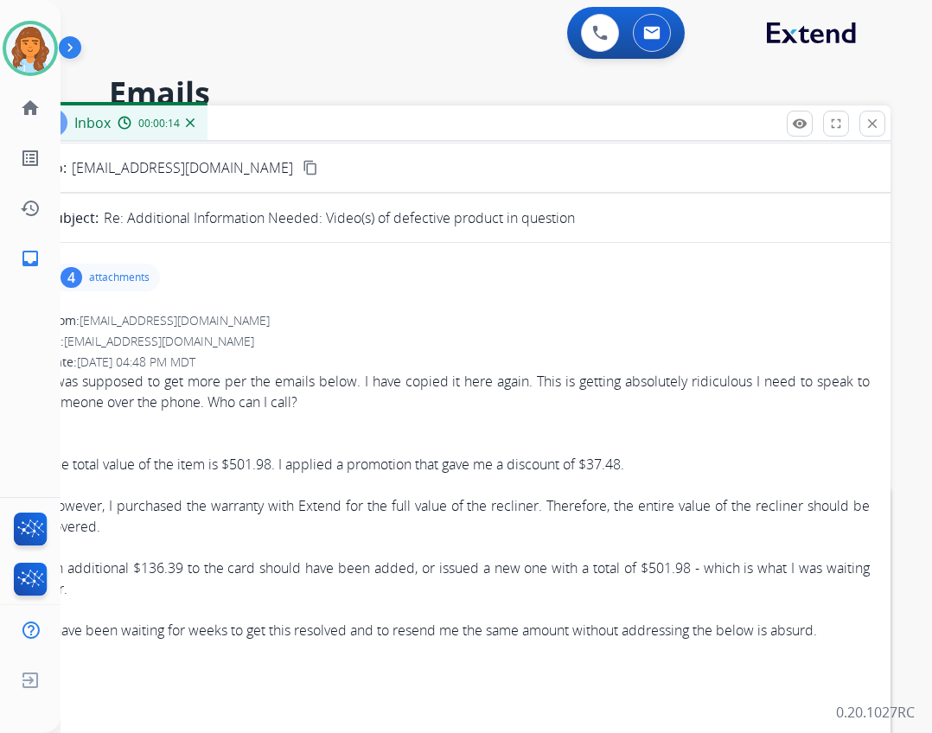
click at [128, 266] on div "4 attachments" at bounding box center [105, 278] width 110 height 28
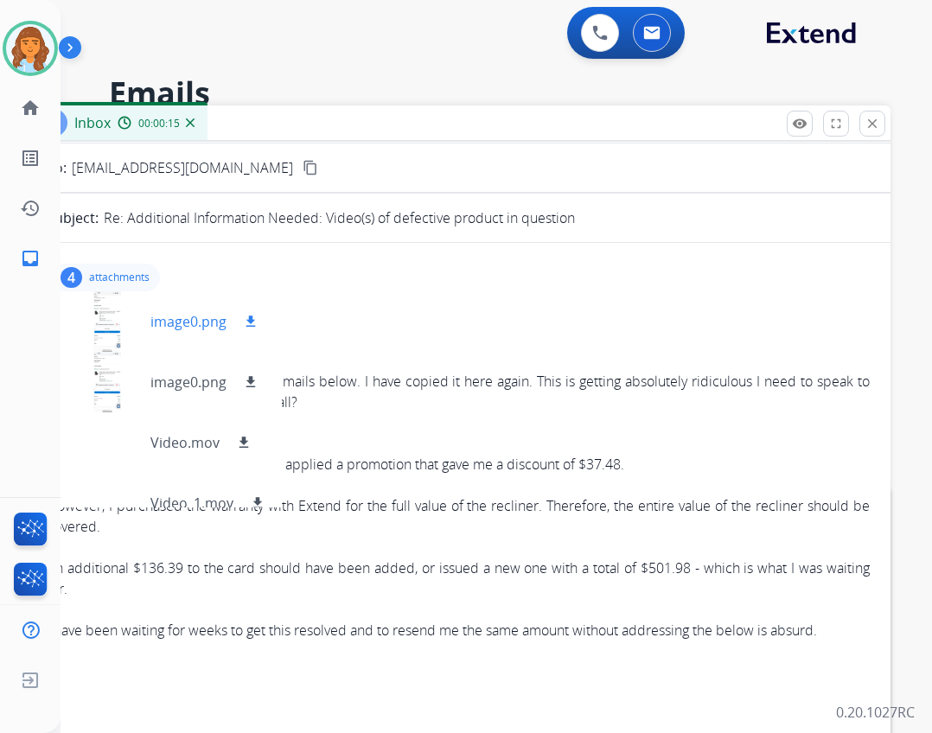
click at [120, 325] on div at bounding box center [107, 321] width 86 height 61
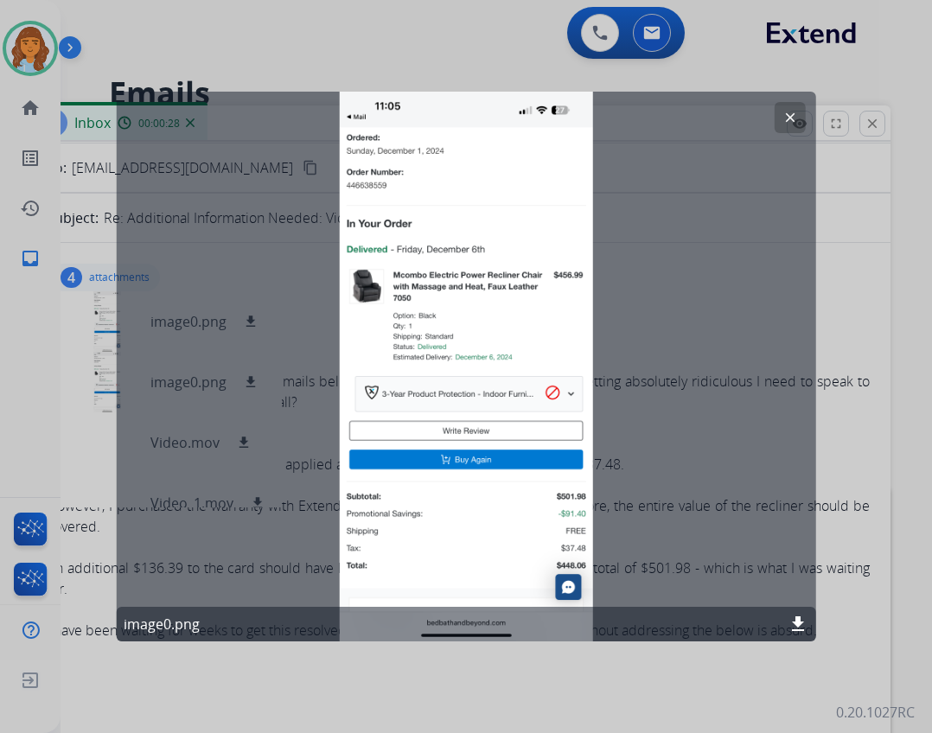
click at [792, 113] on mat-icon "clear" at bounding box center [790, 118] width 16 height 16
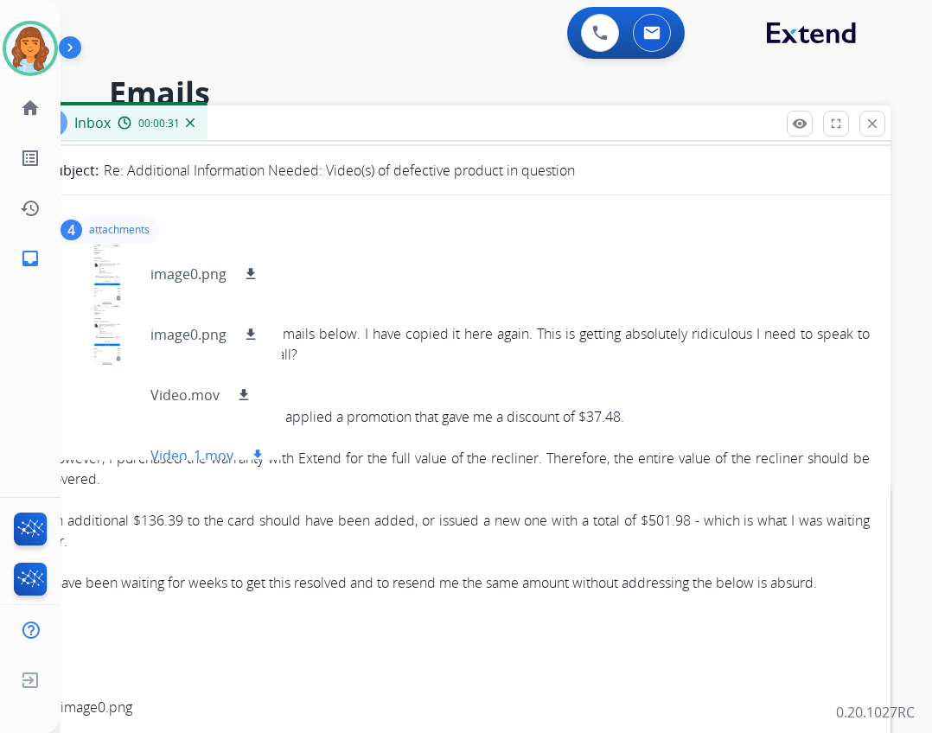
scroll to position [173, 0]
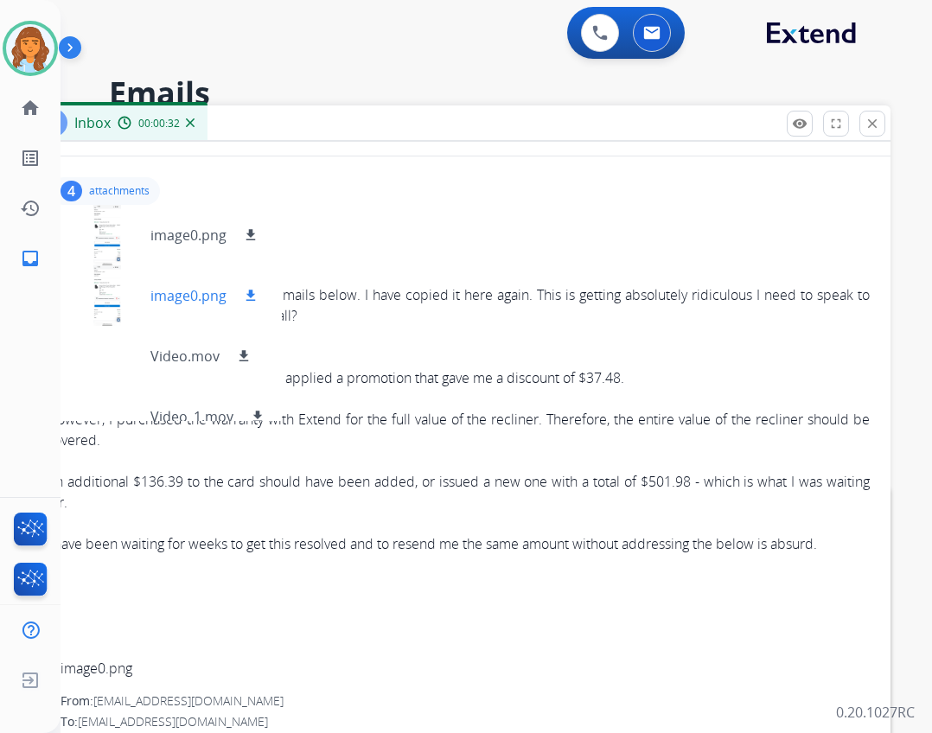
click at [87, 317] on div at bounding box center [107, 295] width 86 height 61
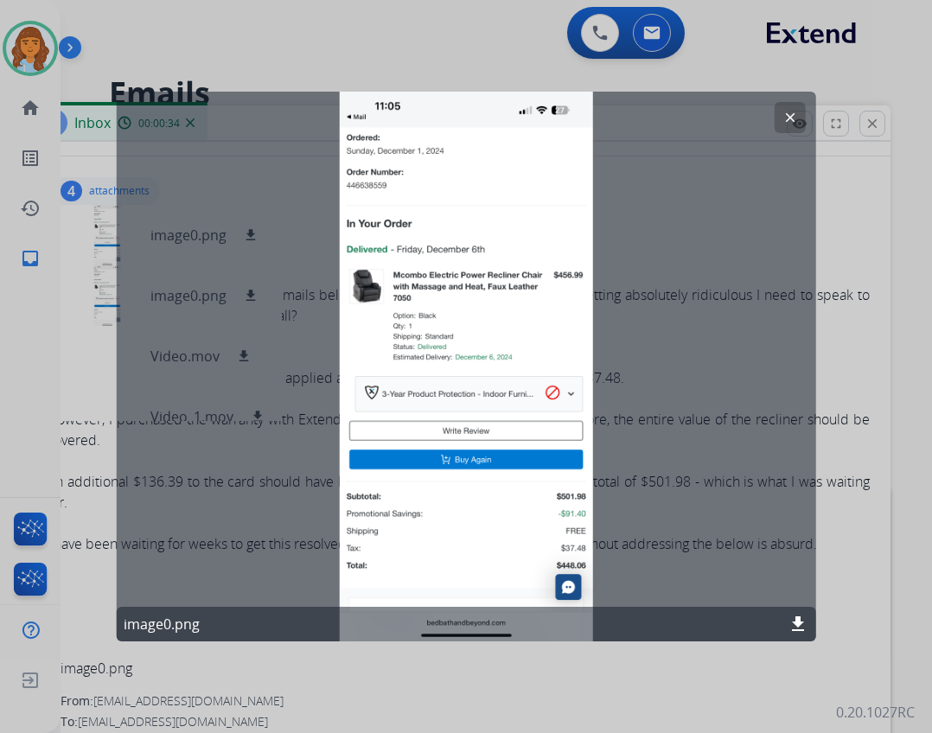
click at [788, 113] on mat-icon "clear" at bounding box center [790, 118] width 16 height 16
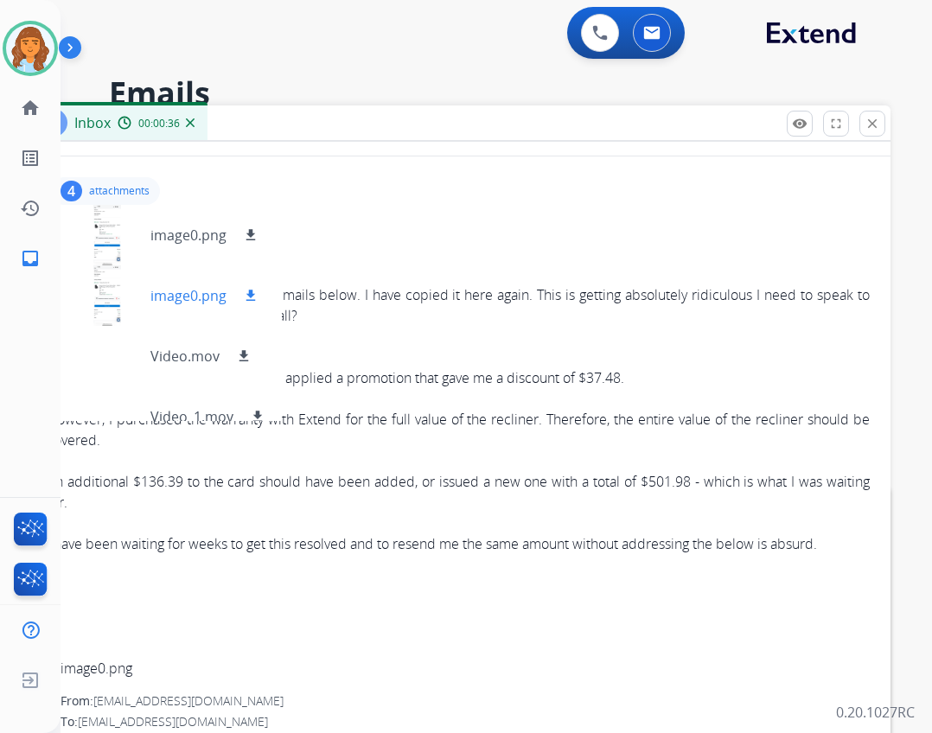
click at [105, 286] on div at bounding box center [107, 295] width 86 height 61
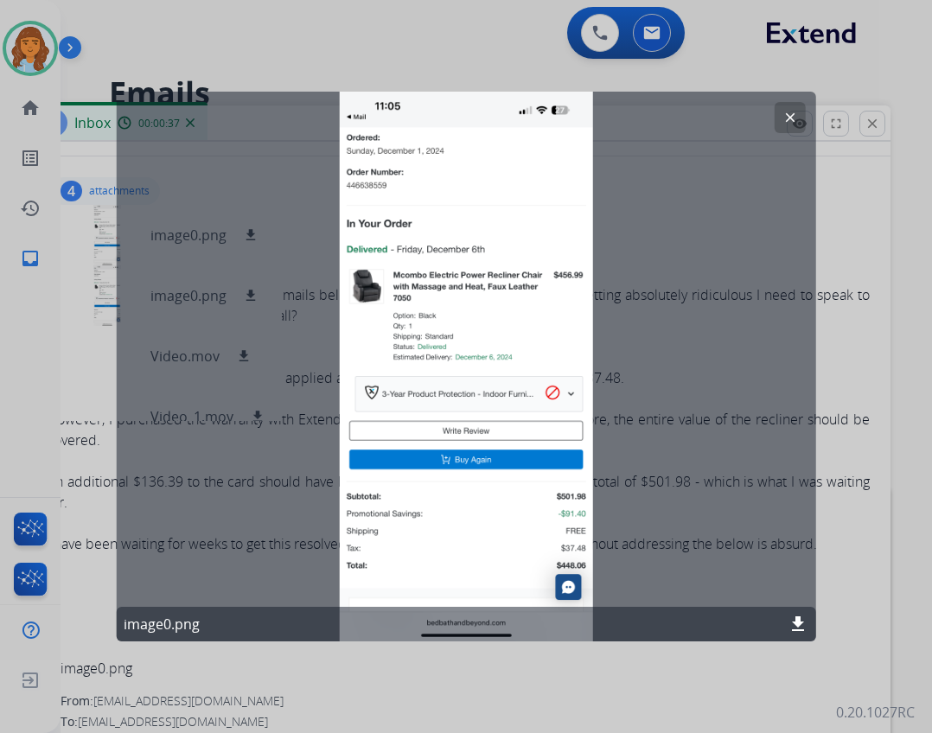
click at [794, 120] on mat-icon "clear" at bounding box center [790, 118] width 16 height 16
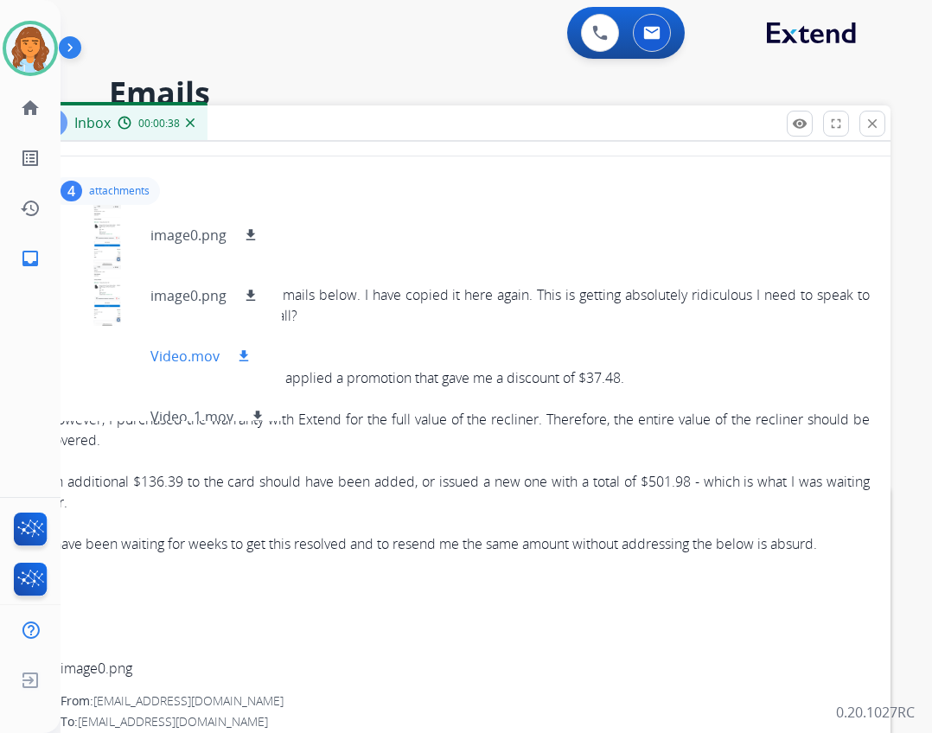
click at [129, 361] on div at bounding box center [107, 356] width 86 height 61
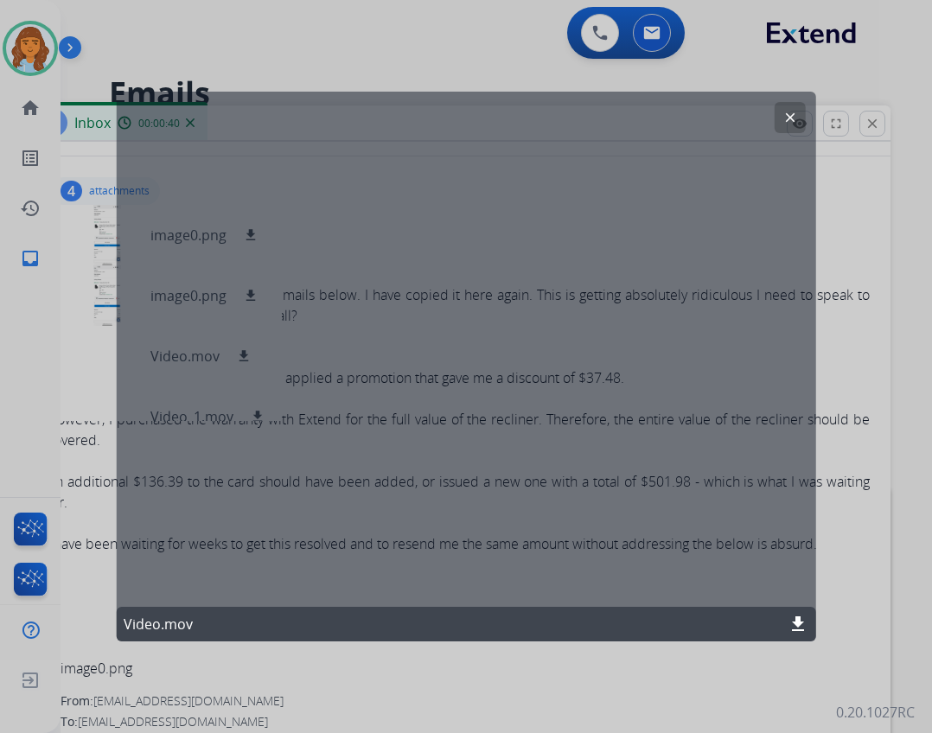
click at [786, 116] on mat-icon "clear" at bounding box center [790, 118] width 16 height 16
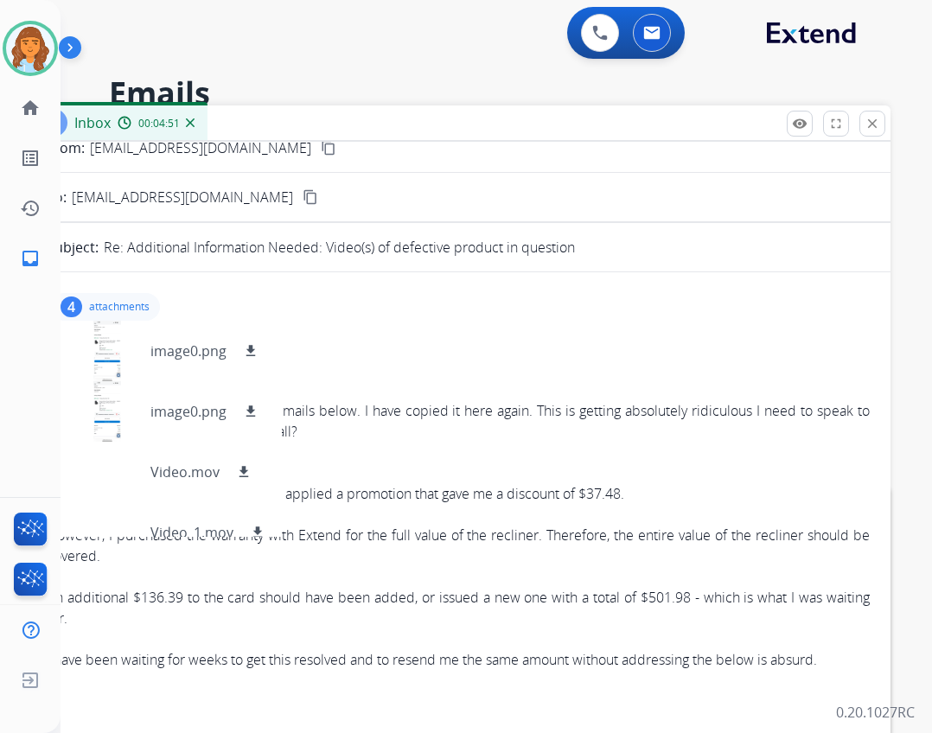
scroll to position [86, 0]
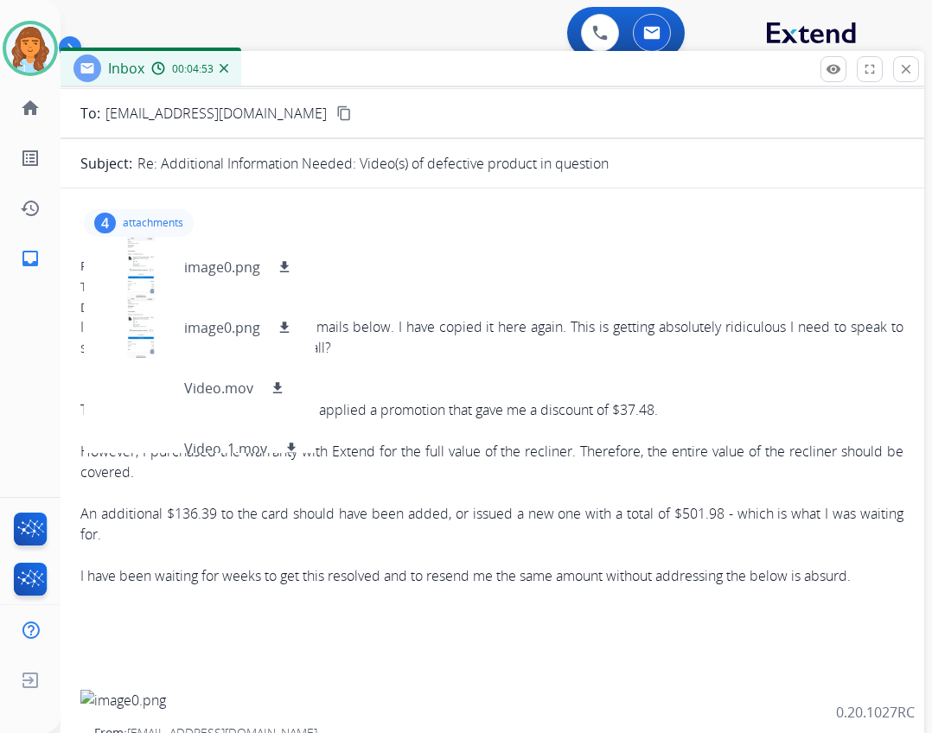
drag, startPoint x: 251, startPoint y: 107, endPoint x: 284, endPoint y: 52, distance: 64.3
click at [284, 52] on div "Inbox 00:04:53" at bounding box center [492, 69] width 865 height 36
click at [330, 234] on div "4 attachments image0.png download image0.png download Video.mov download Video_…" at bounding box center [491, 221] width 823 height 41
click at [257, 205] on div "4 attachments image0.png download image0.png download Video.mov download Video_…" at bounding box center [491, 221] width 823 height 41
click at [298, 112] on div "To: [EMAIL_ADDRESS][DOMAIN_NAME] content_copy" at bounding box center [491, 112] width 865 height 21
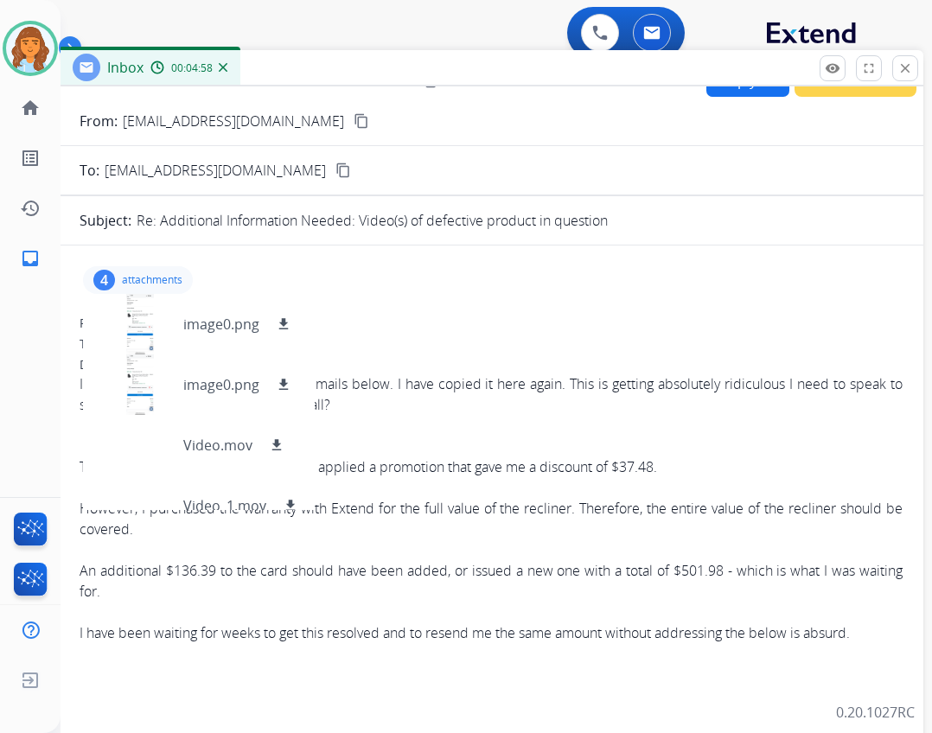
scroll to position [0, 0]
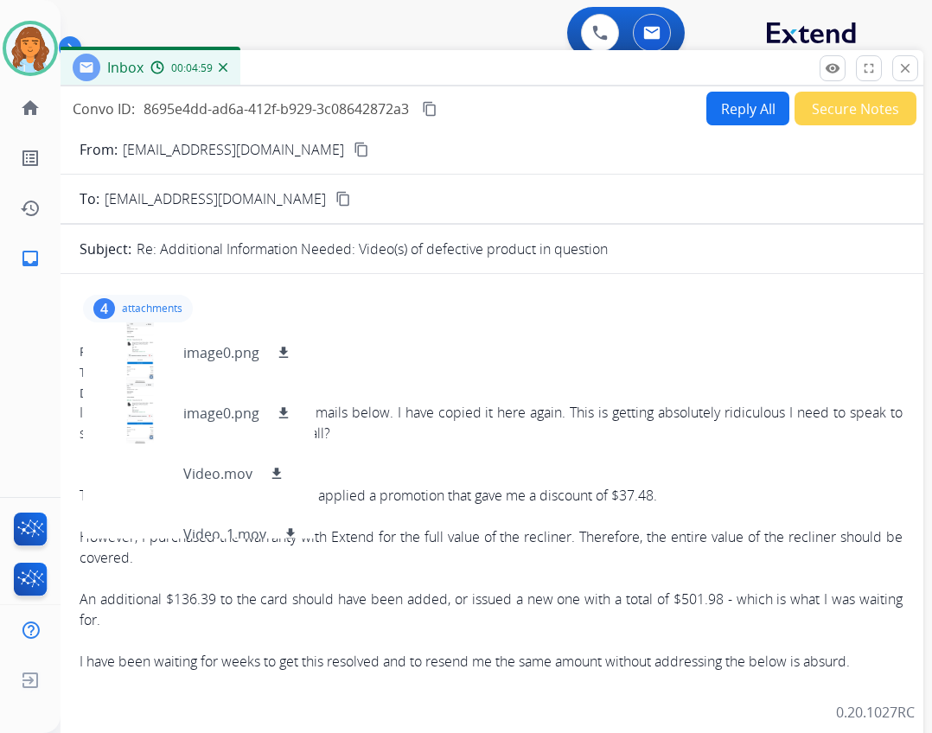
click at [354, 145] on mat-icon "content_copy" at bounding box center [362, 150] width 16 height 16
click at [393, 296] on div "4 attachments image0.png download image0.png download Video.mov download Video_…" at bounding box center [491, 308] width 823 height 41
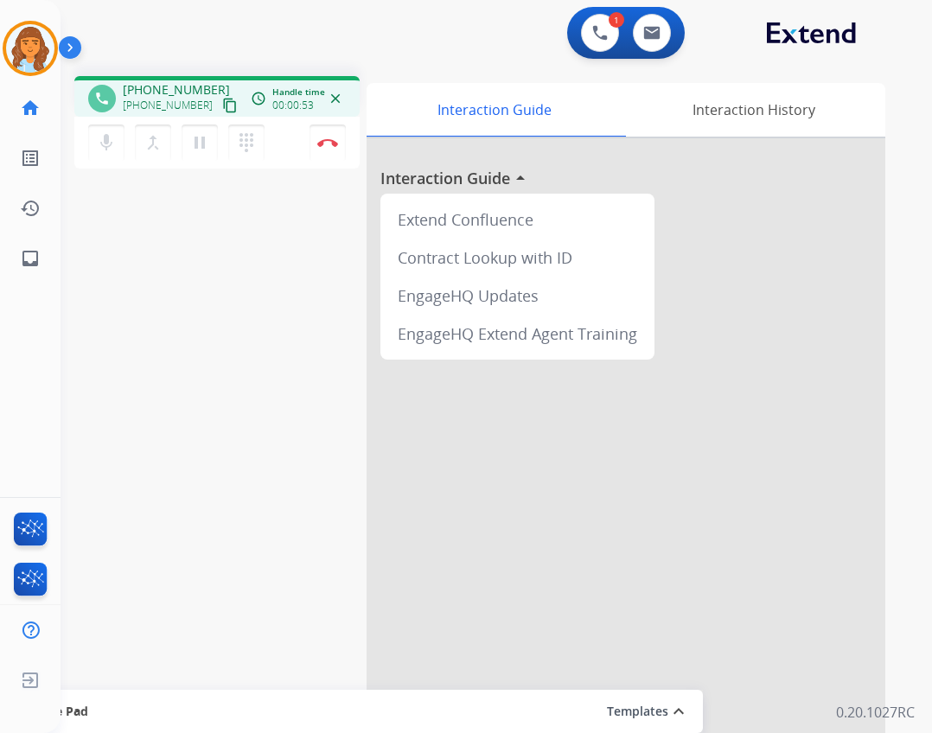
click at [222, 104] on mat-icon "content_copy" at bounding box center [230, 106] width 16 height 16
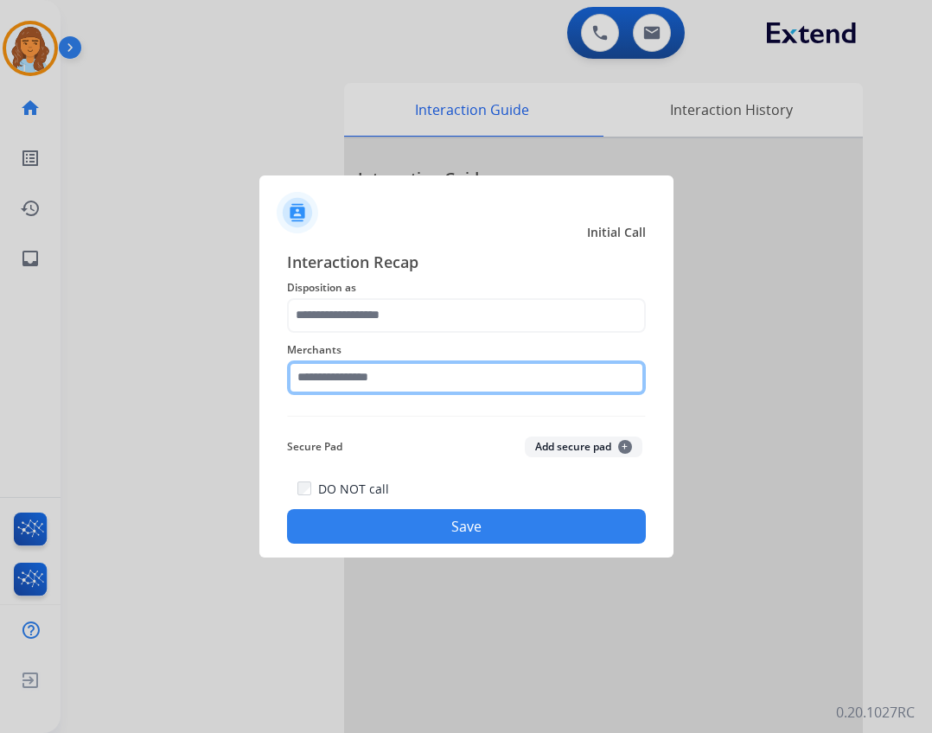
click at [408, 371] on input "text" at bounding box center [466, 378] width 359 height 35
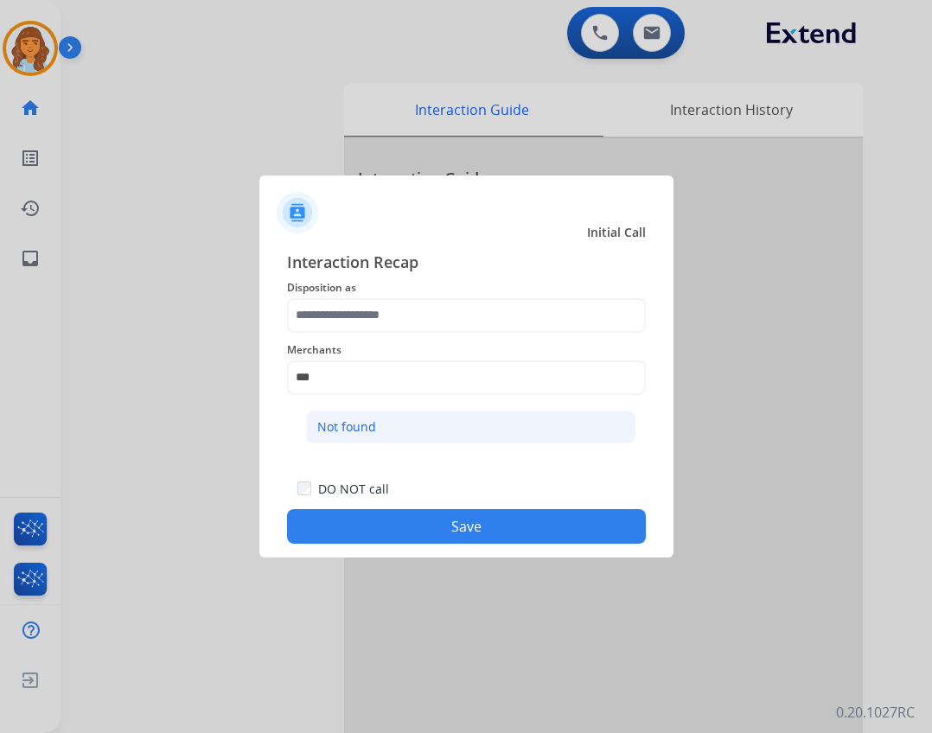
click at [354, 428] on div "Not found" at bounding box center [346, 426] width 59 height 17
type input "*********"
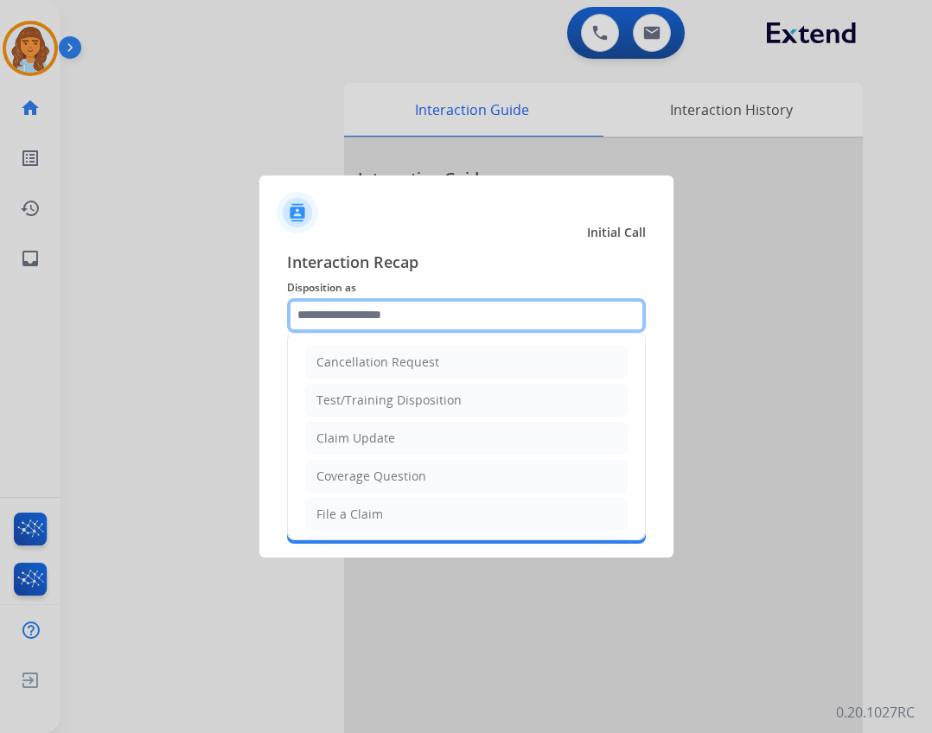
click at [380, 324] on input "text" at bounding box center [466, 315] width 359 height 35
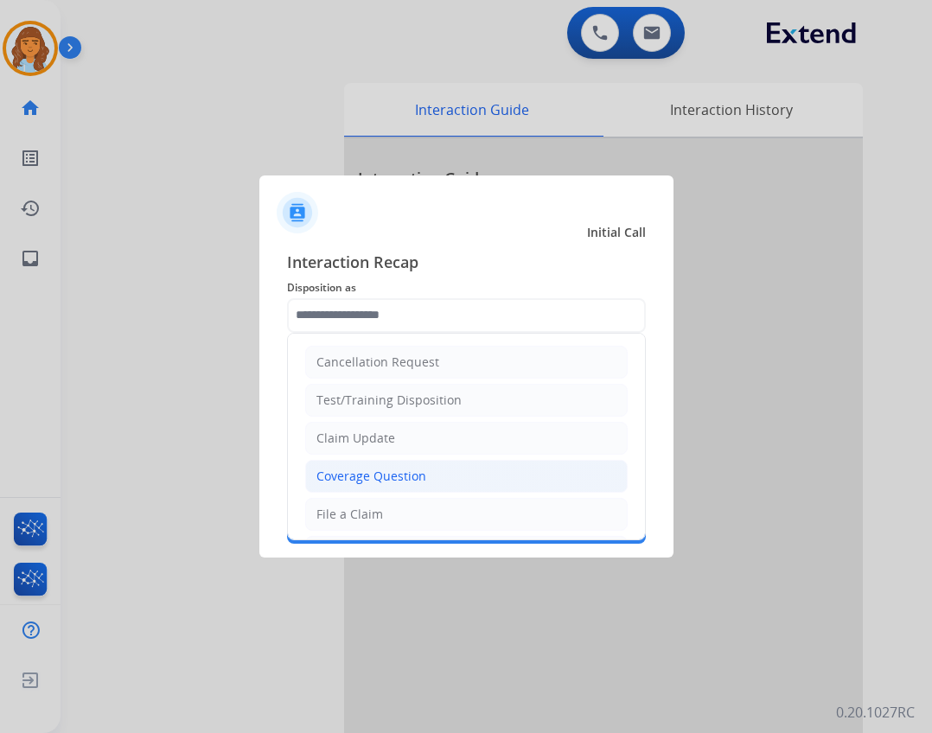
click at [384, 470] on div "Coverage Question" at bounding box center [371, 476] width 110 height 17
type input "**********"
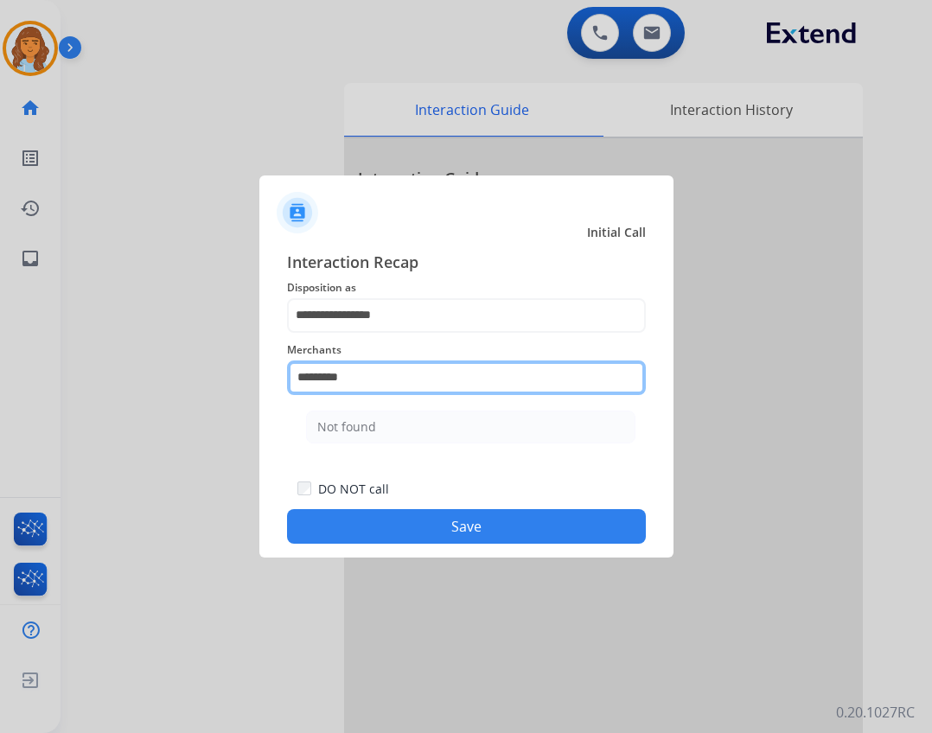
drag, startPoint x: 396, startPoint y: 378, endPoint x: 256, endPoint y: 362, distance: 140.9
click at [0, 362] on app-contact-recap-modal "**********" at bounding box center [0, 366] width 0 height 733
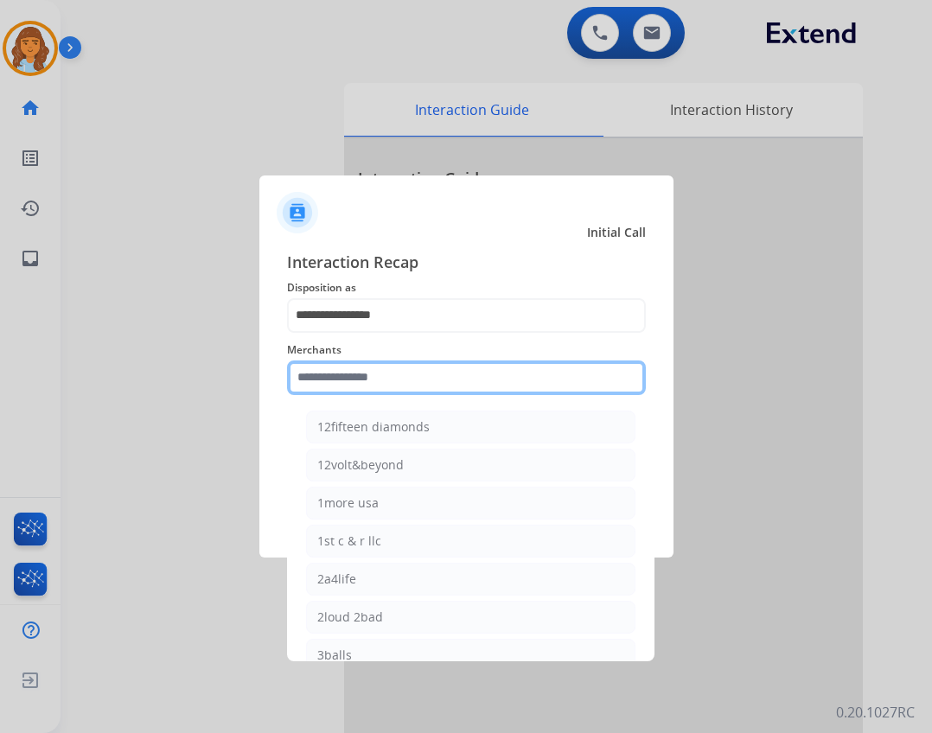
click at [418, 372] on input "text" at bounding box center [466, 378] width 359 height 35
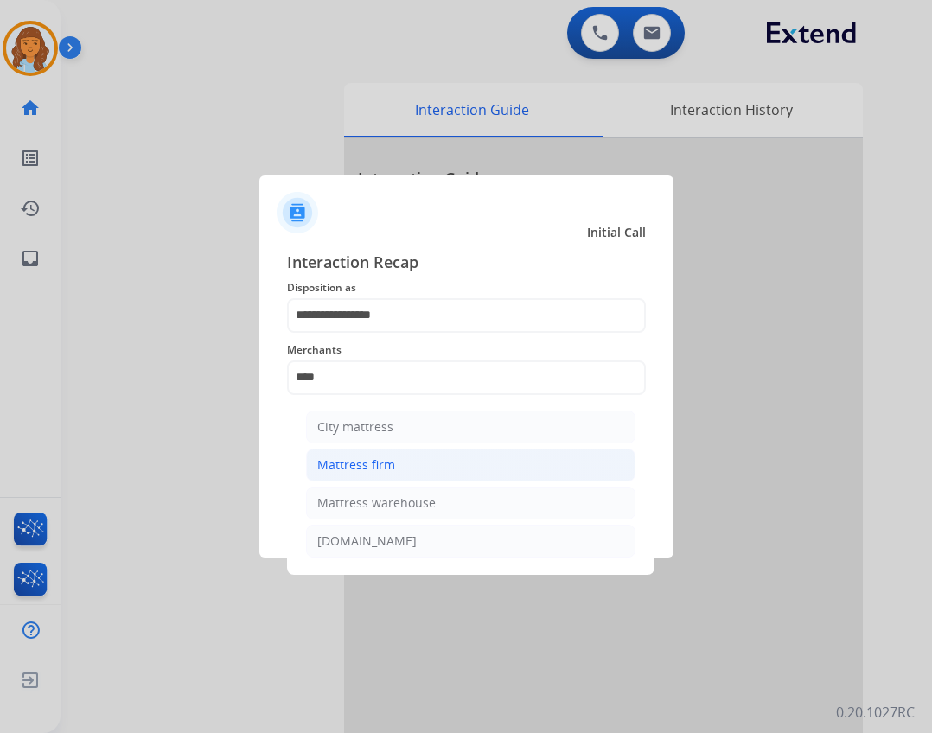
click at [373, 464] on div "Mattress firm" at bounding box center [356, 464] width 78 height 17
type input "**********"
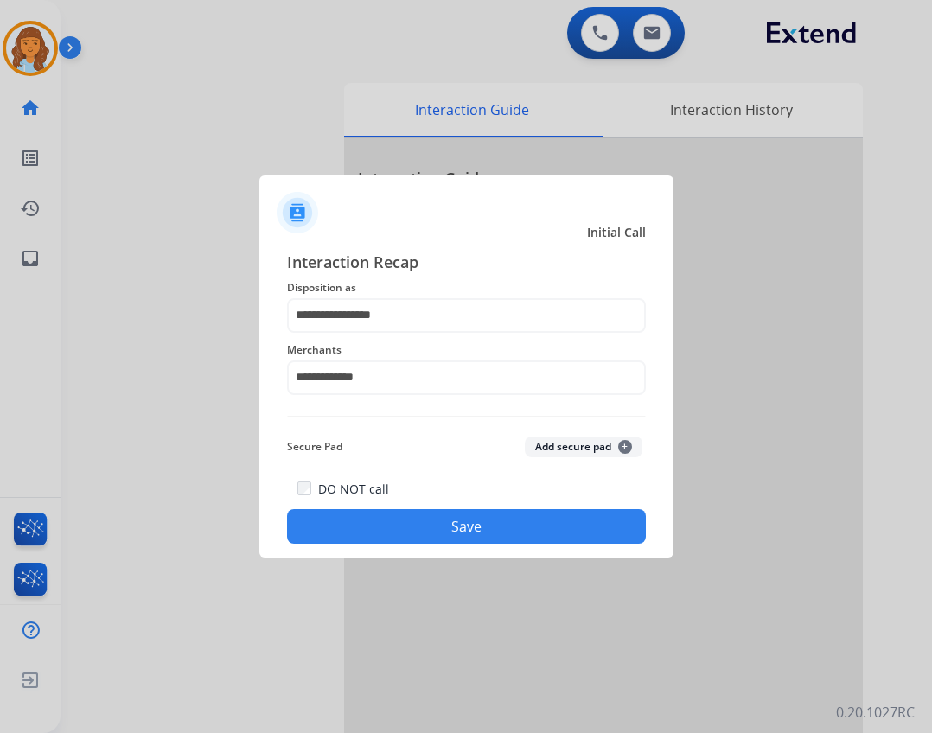
click at [373, 514] on button "Save" at bounding box center [466, 526] width 359 height 35
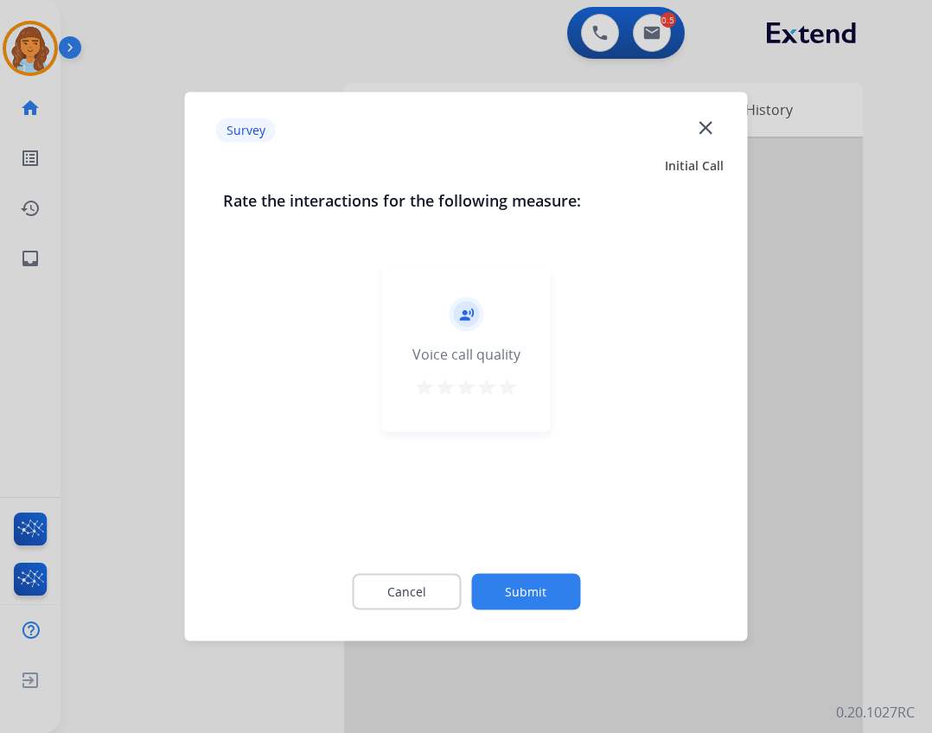
click at [488, 582] on button "Submit" at bounding box center [525, 592] width 109 height 36
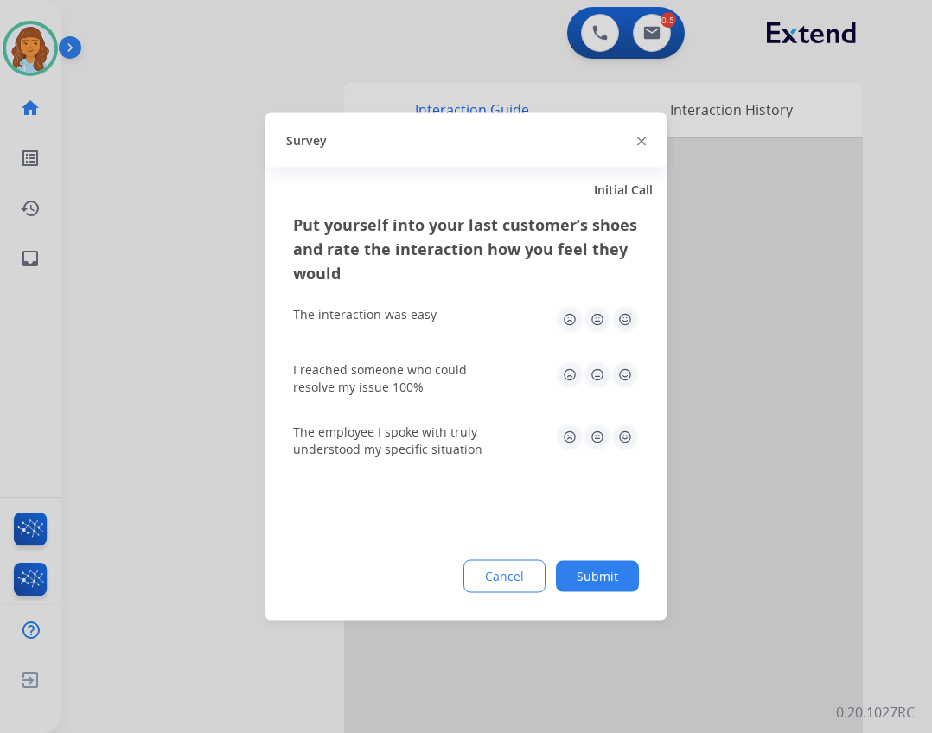
click at [589, 580] on button "Submit" at bounding box center [597, 576] width 83 height 31
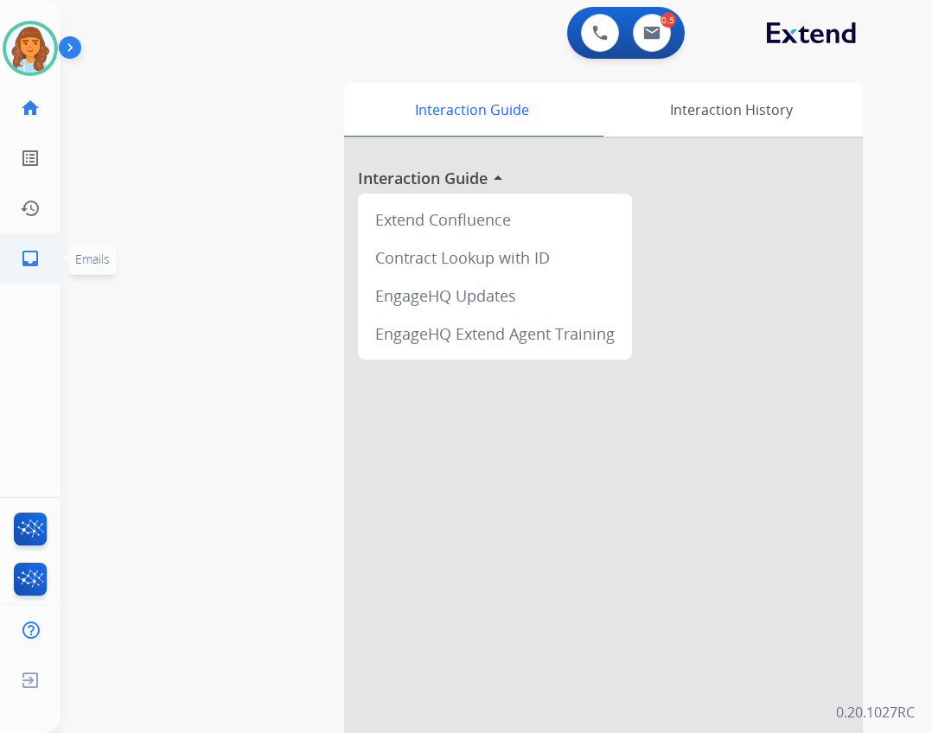
click at [51, 258] on link "inbox Emails" at bounding box center [30, 258] width 48 height 48
select select "**********"
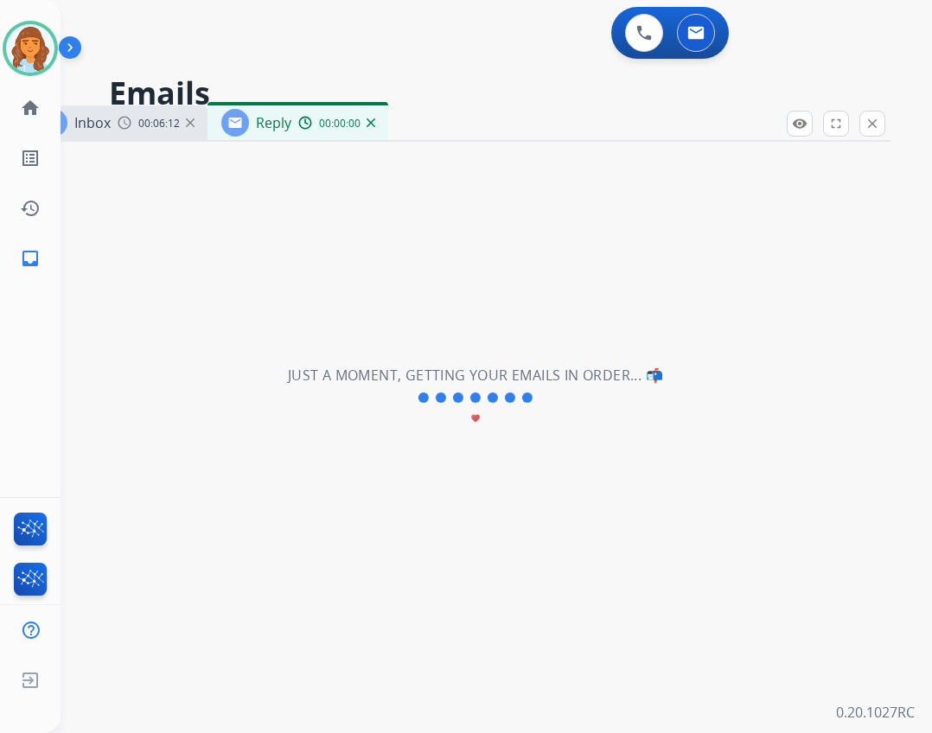
select select "**********"
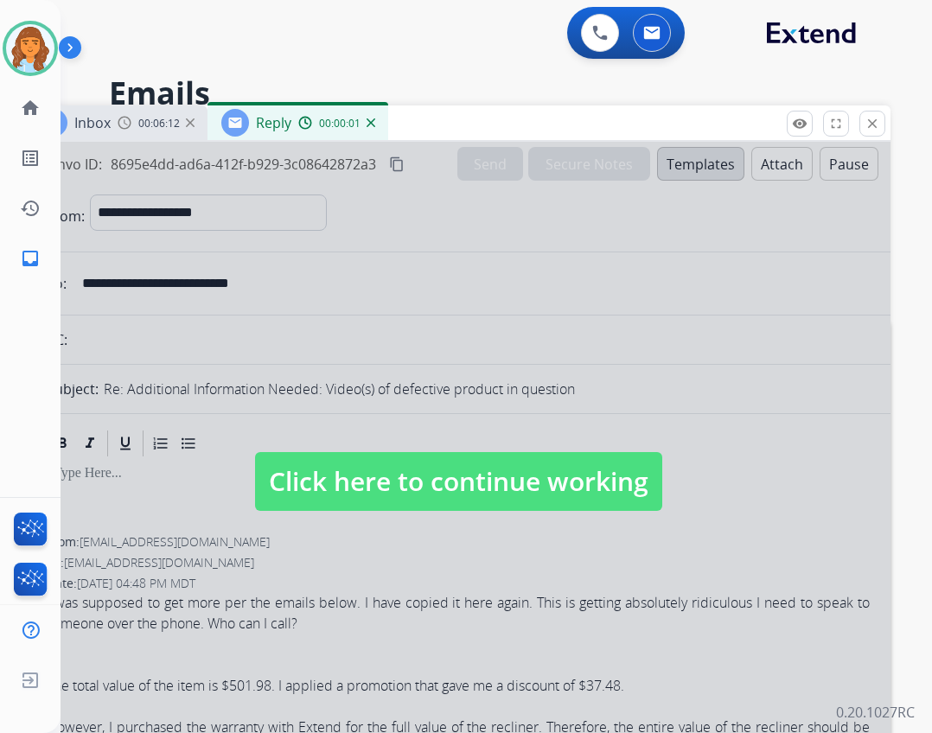
click at [609, 488] on span "Click here to continue working" at bounding box center [458, 481] width 407 height 59
select select
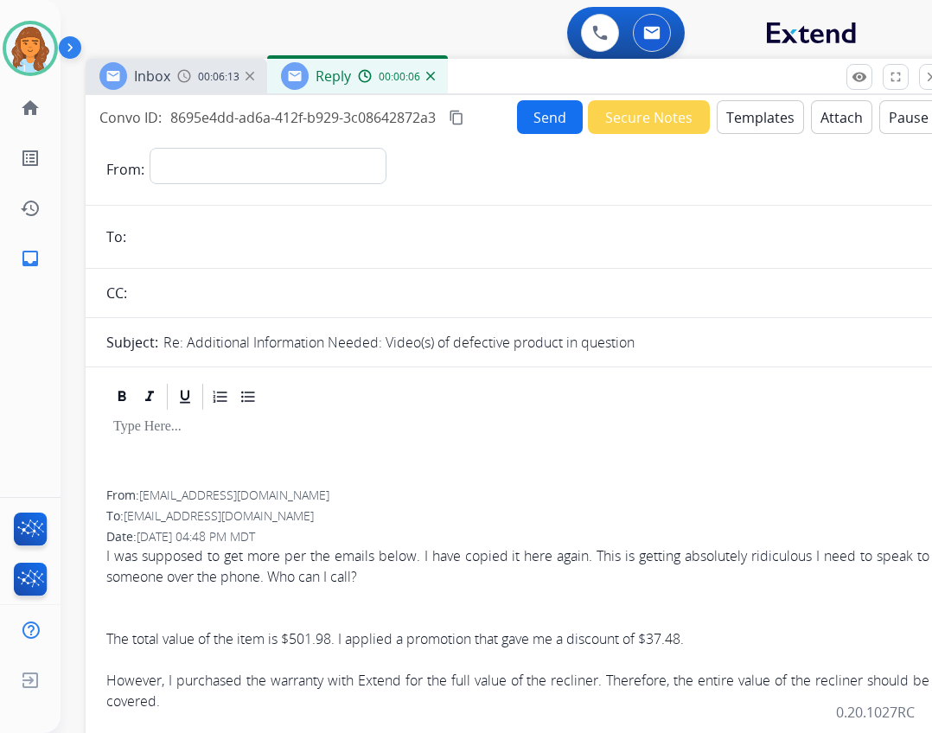
drag, startPoint x: 654, startPoint y: 113, endPoint x: 713, endPoint y: 67, distance: 75.7
click at [713, 67] on div "Inbox 00:06:13 Reply 00:00:06" at bounding box center [518, 77] width 865 height 36
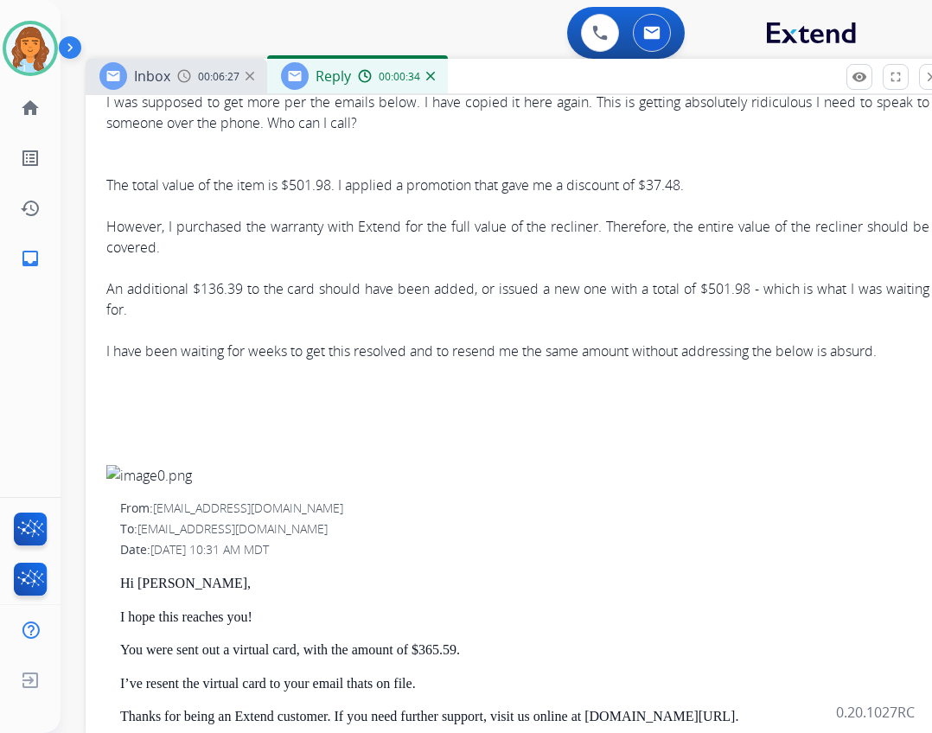
scroll to position [519, 0]
